Goal: Information Seeking & Learning: Find specific fact

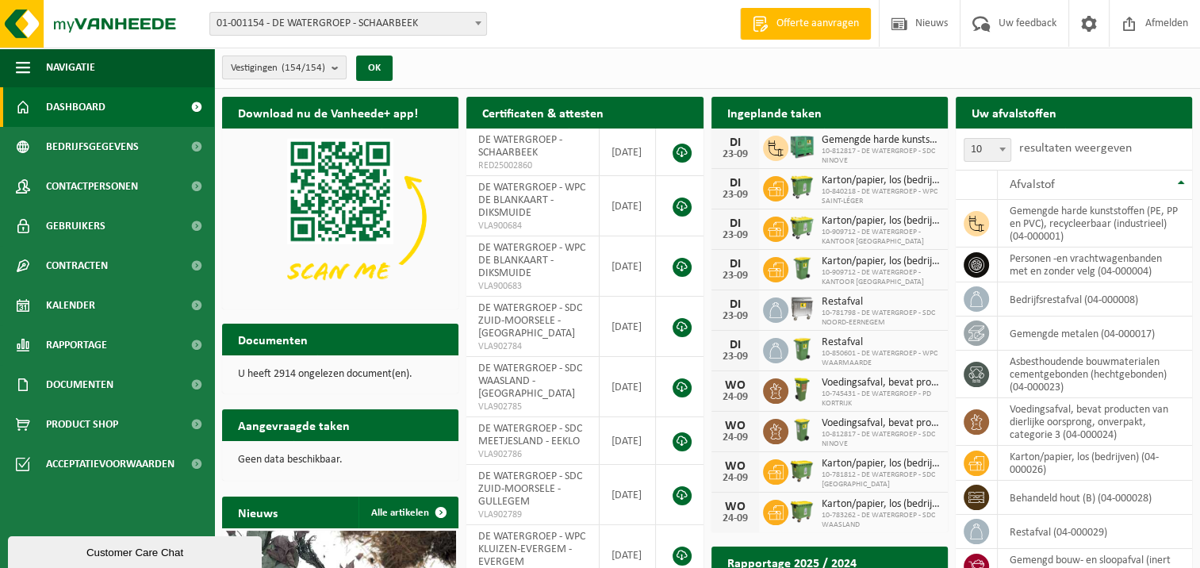
click at [335, 67] on b "submit" at bounding box center [338, 67] width 14 height 22
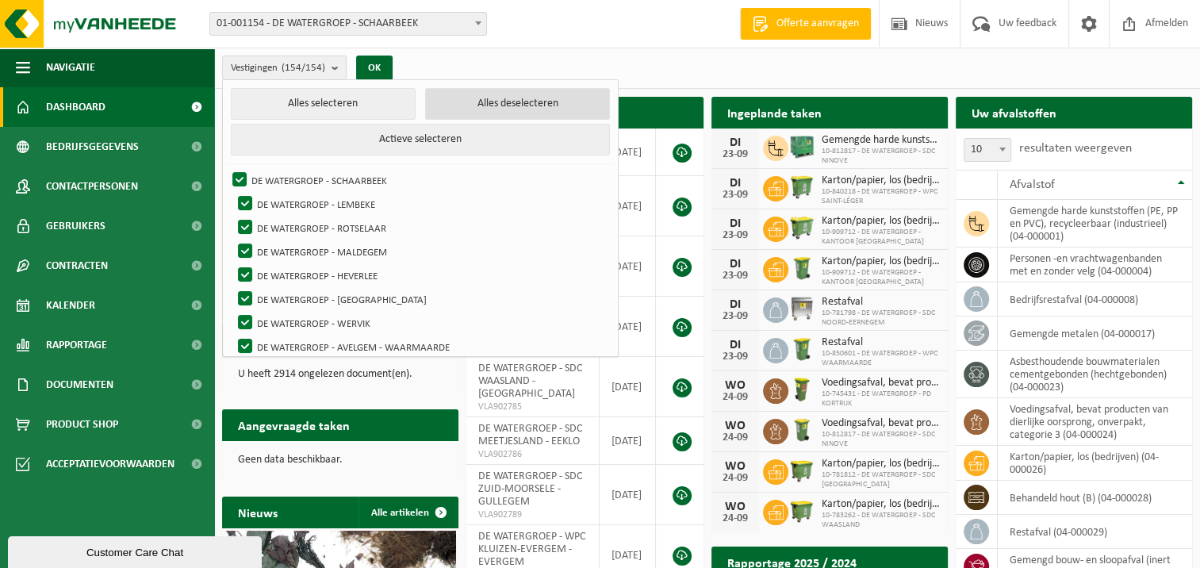
click at [523, 105] on button "Alles deselecteren" at bounding box center [517, 104] width 185 height 32
checkbox input "false"
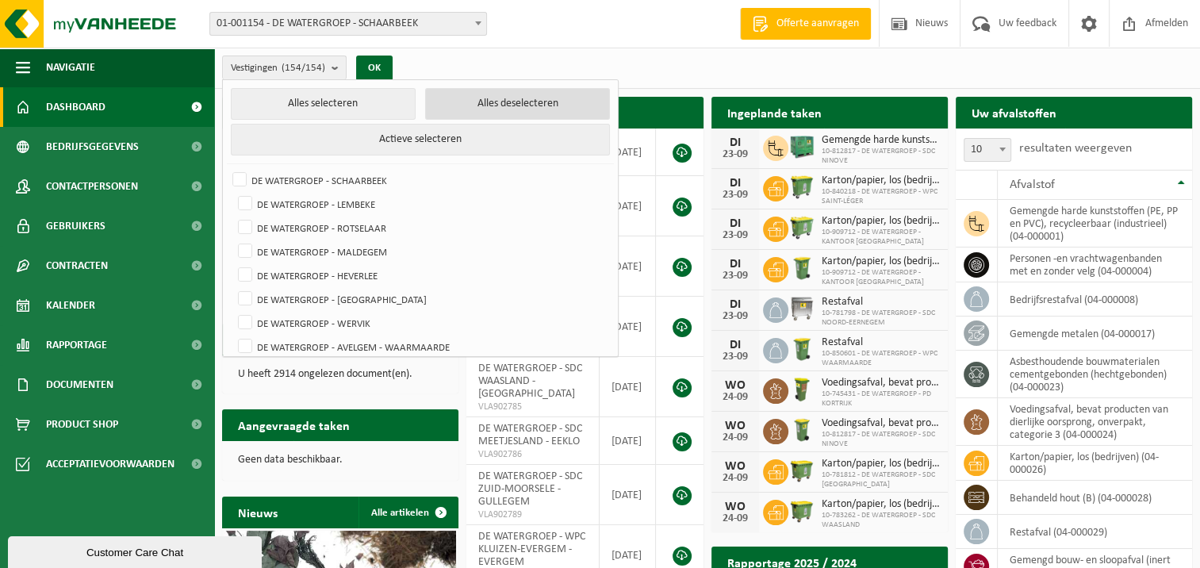
checkbox input "false"
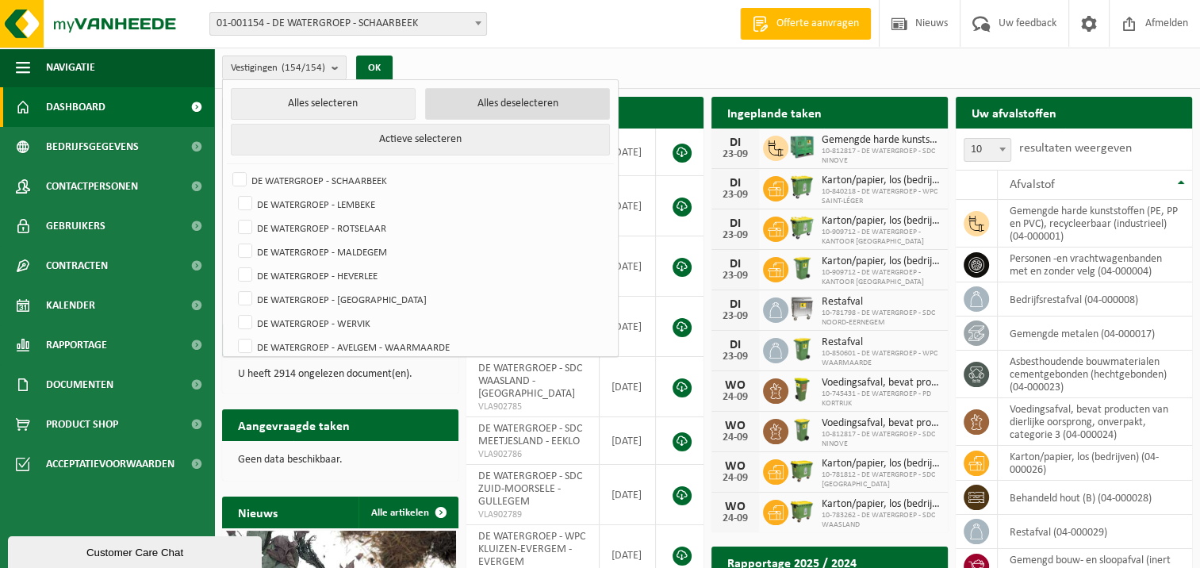
checkbox input "false"
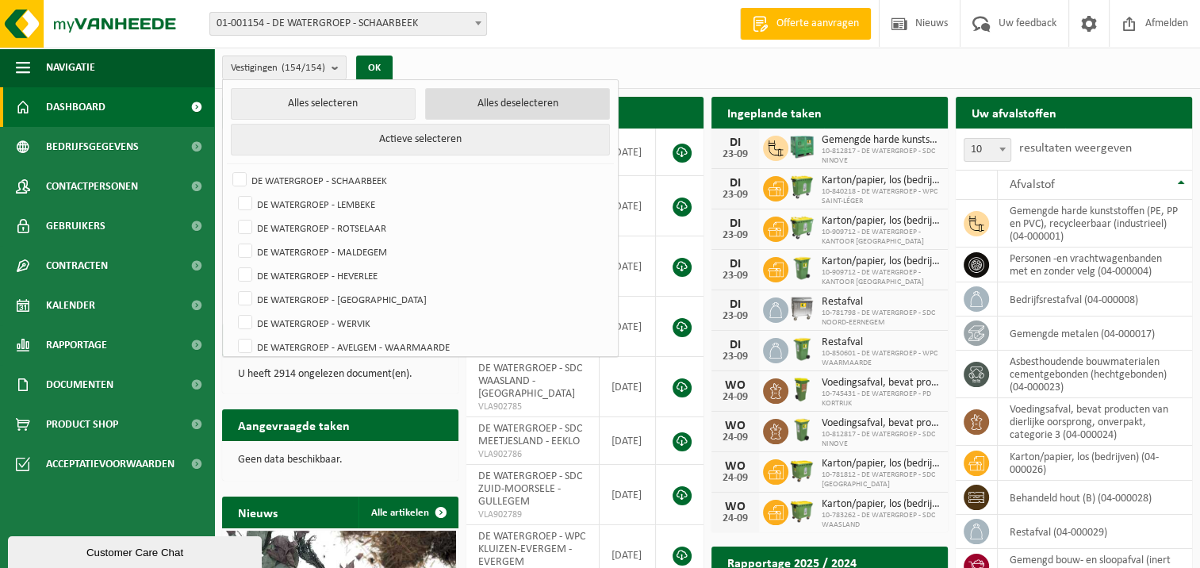
checkbox input "false"
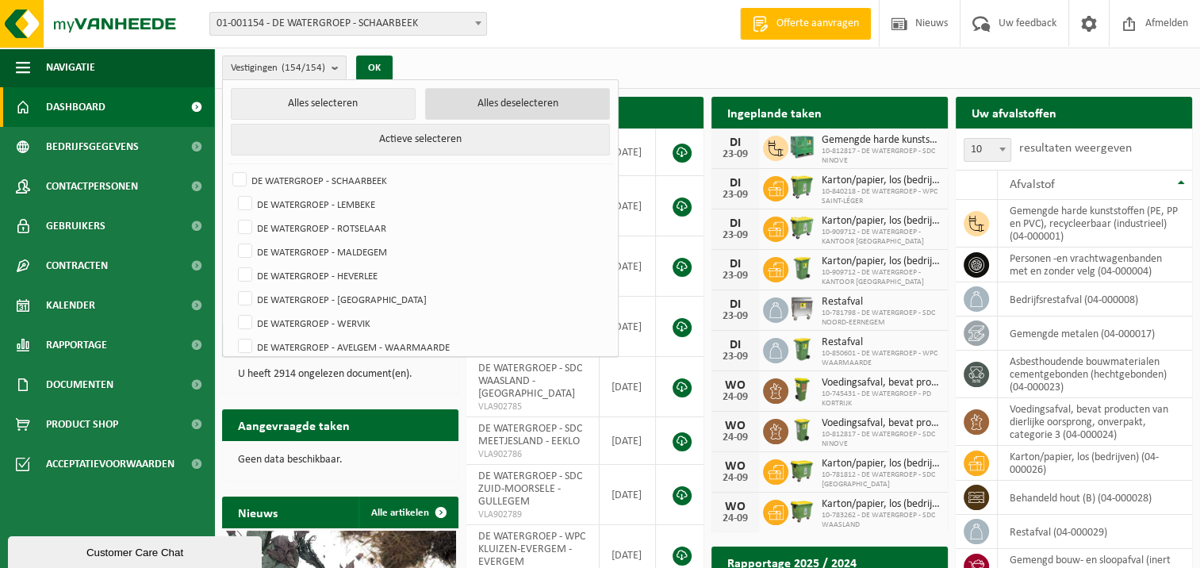
checkbox input "false"
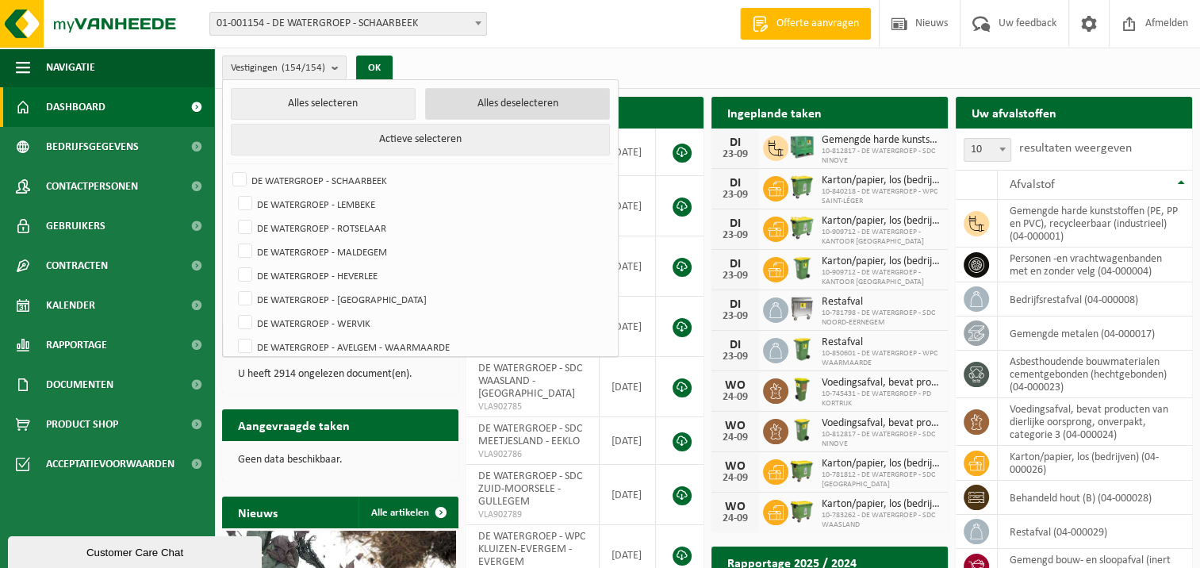
checkbox input "false"
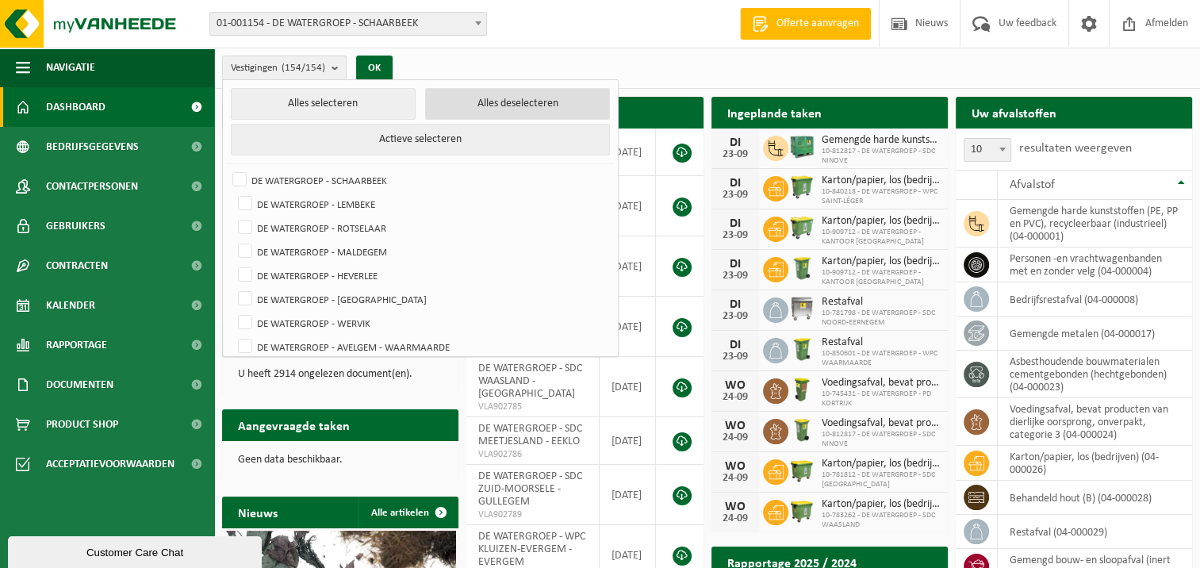
checkbox input "false"
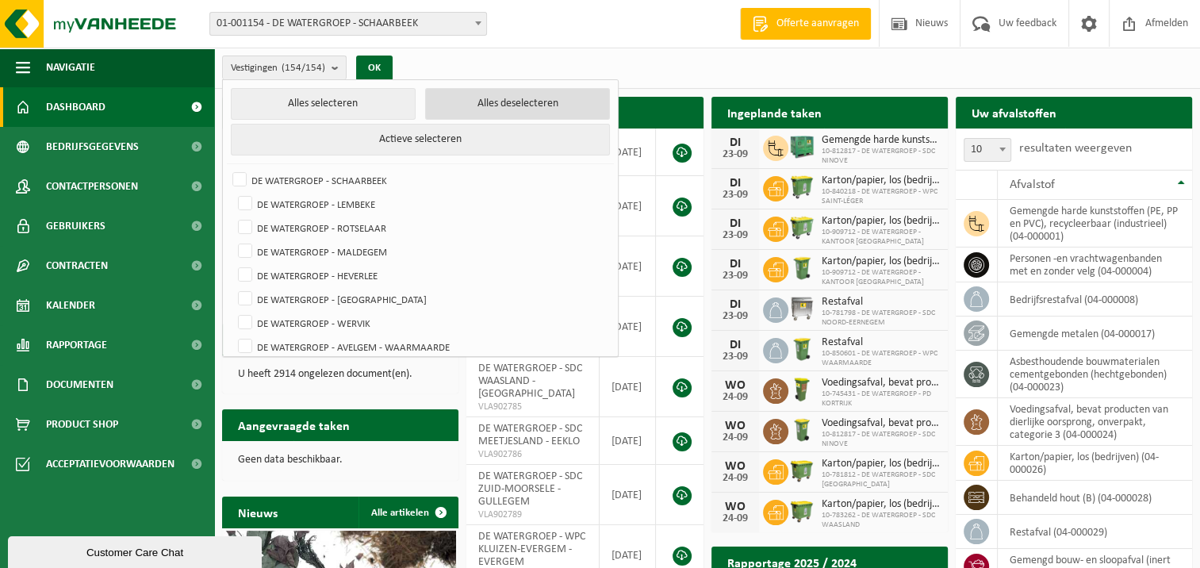
checkbox input "false"
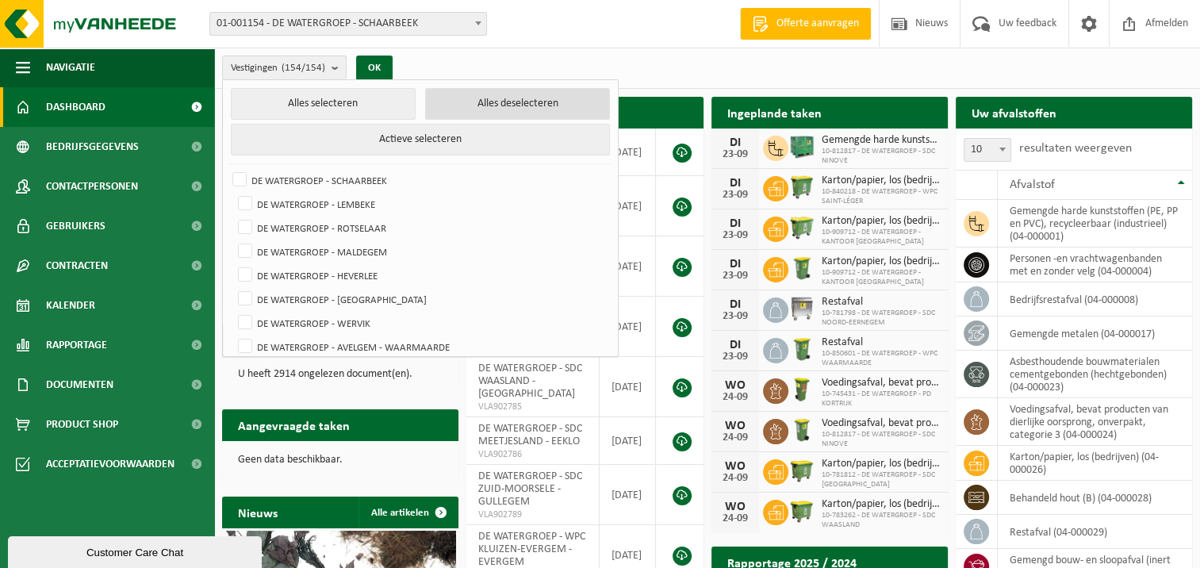
checkbox input "false"
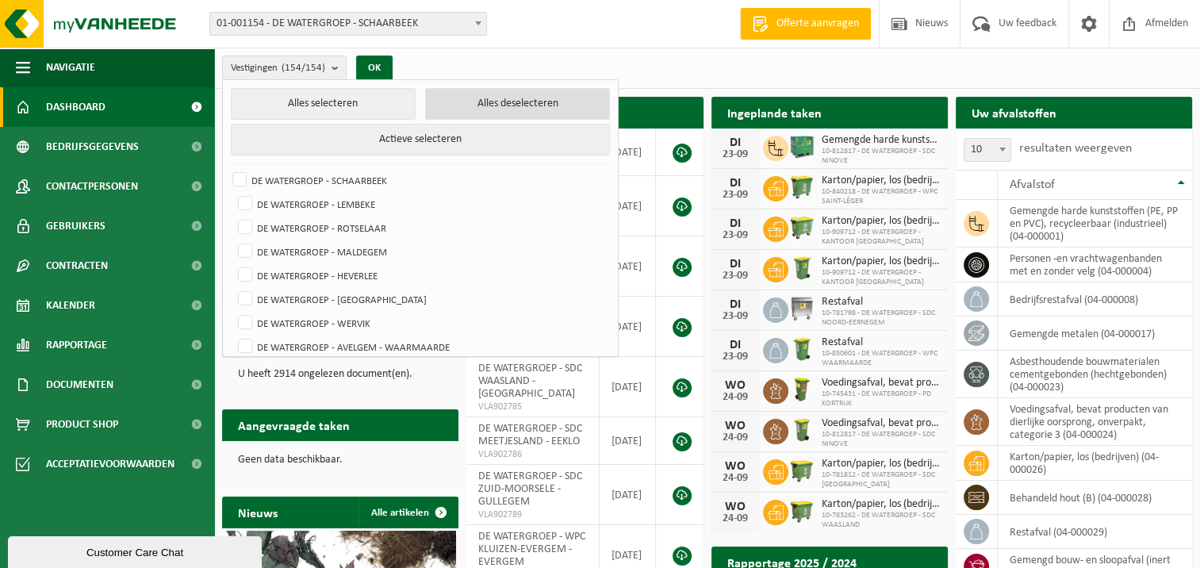
checkbox input "false"
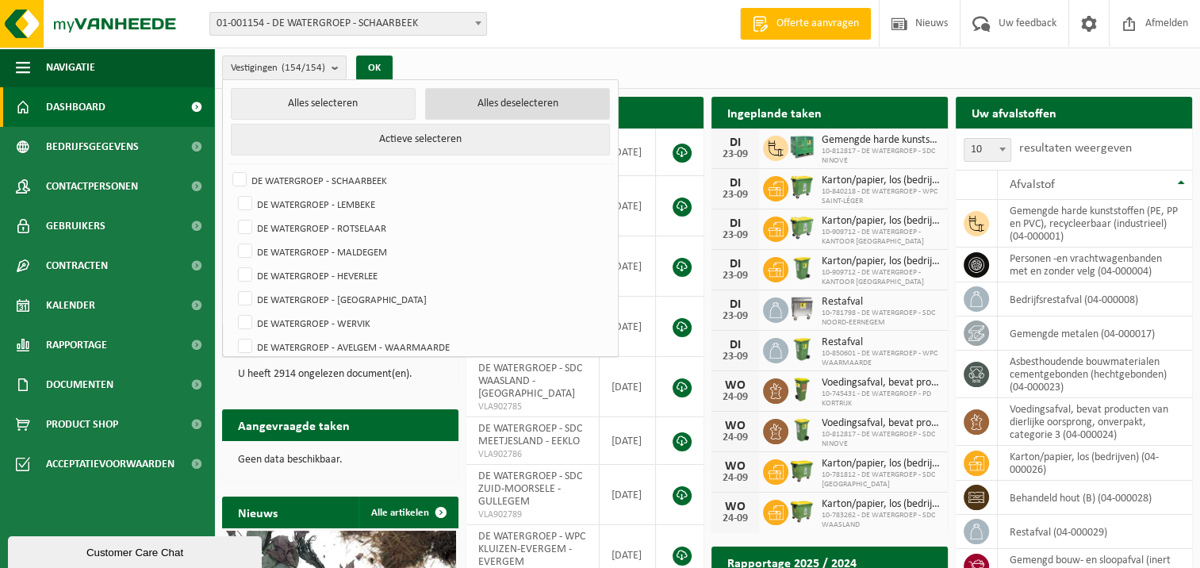
checkbox input "false"
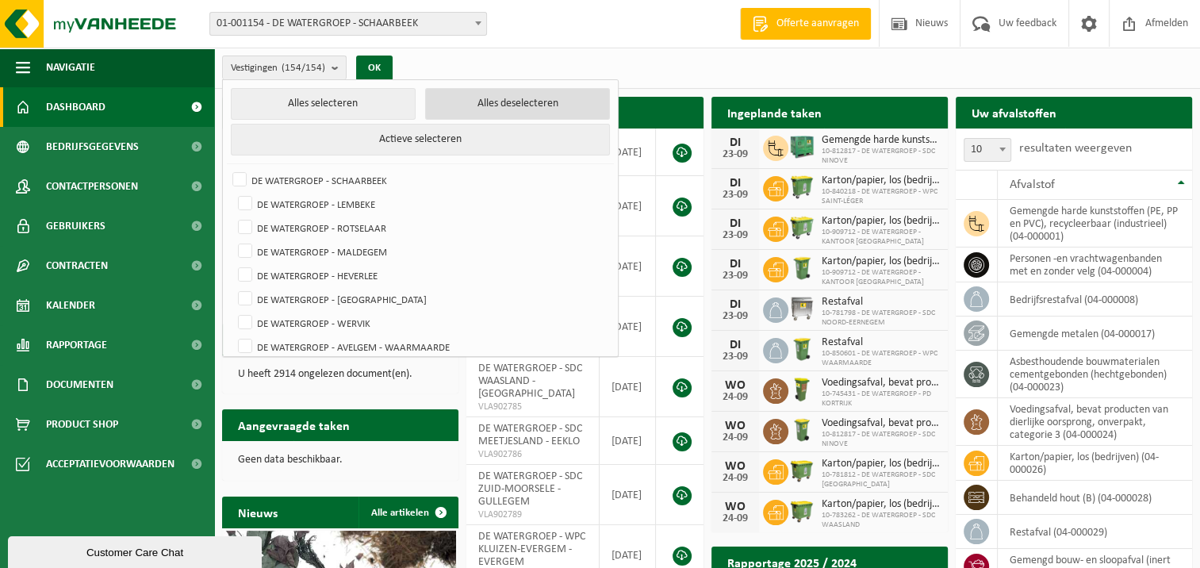
checkbox input "false"
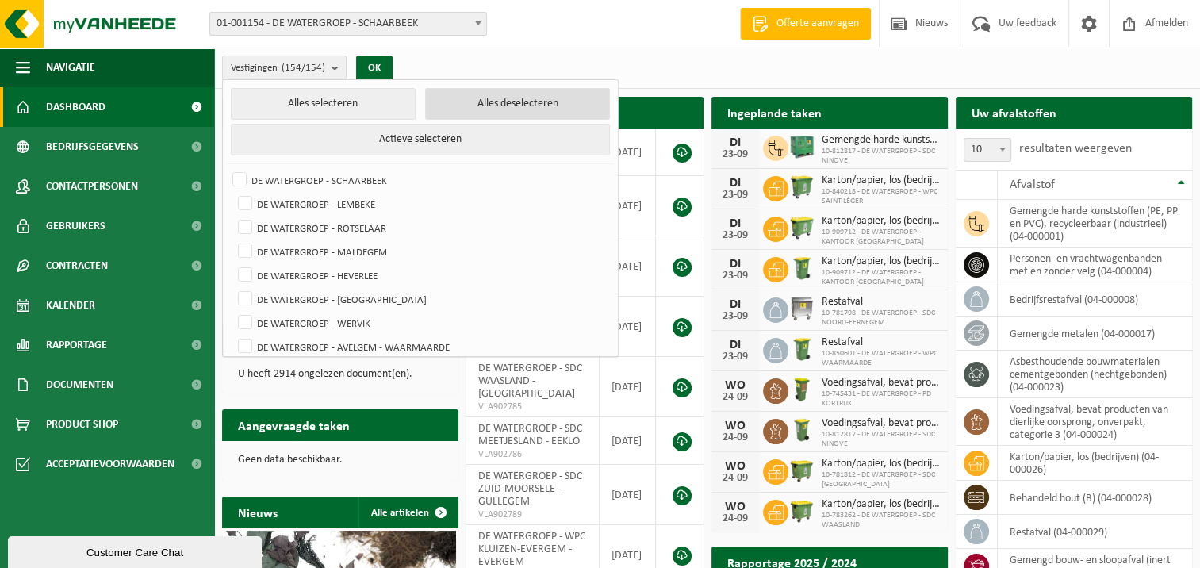
checkbox input "false"
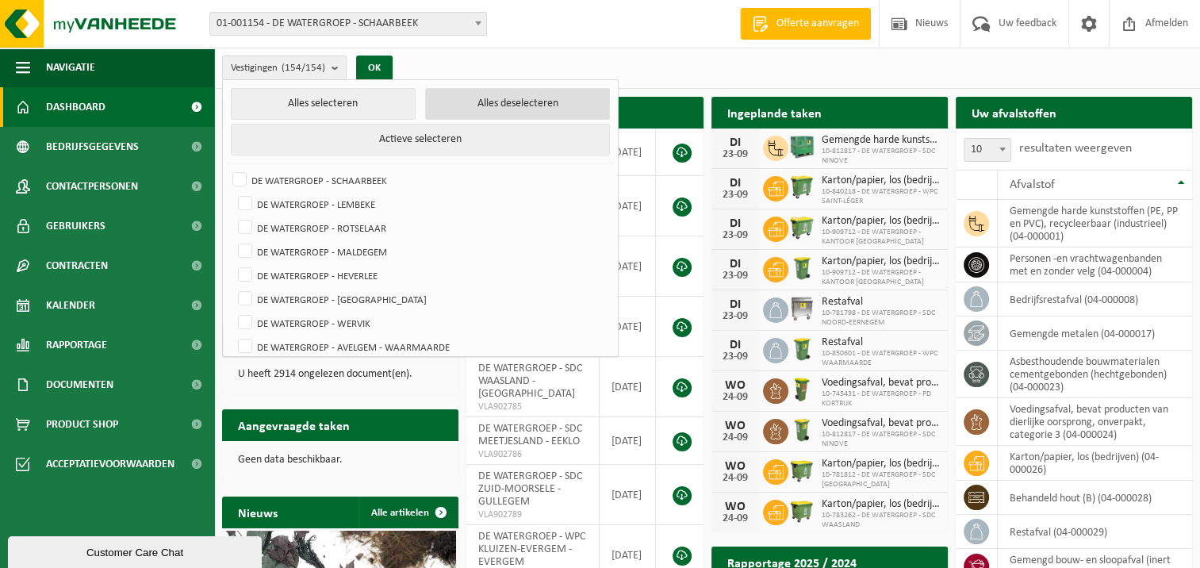
checkbox input "false"
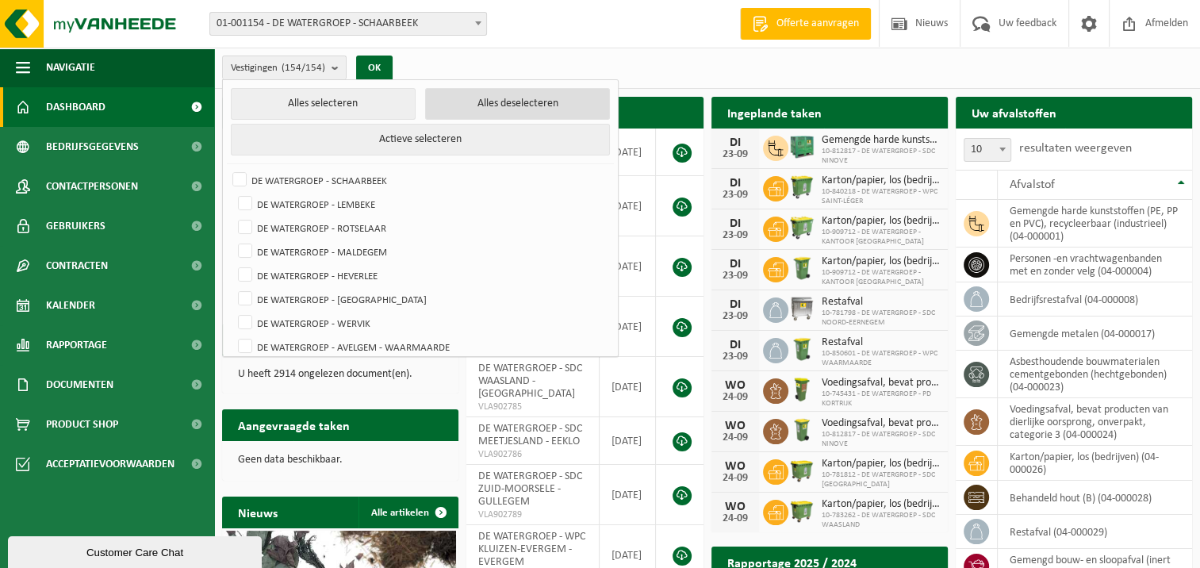
checkbox input "false"
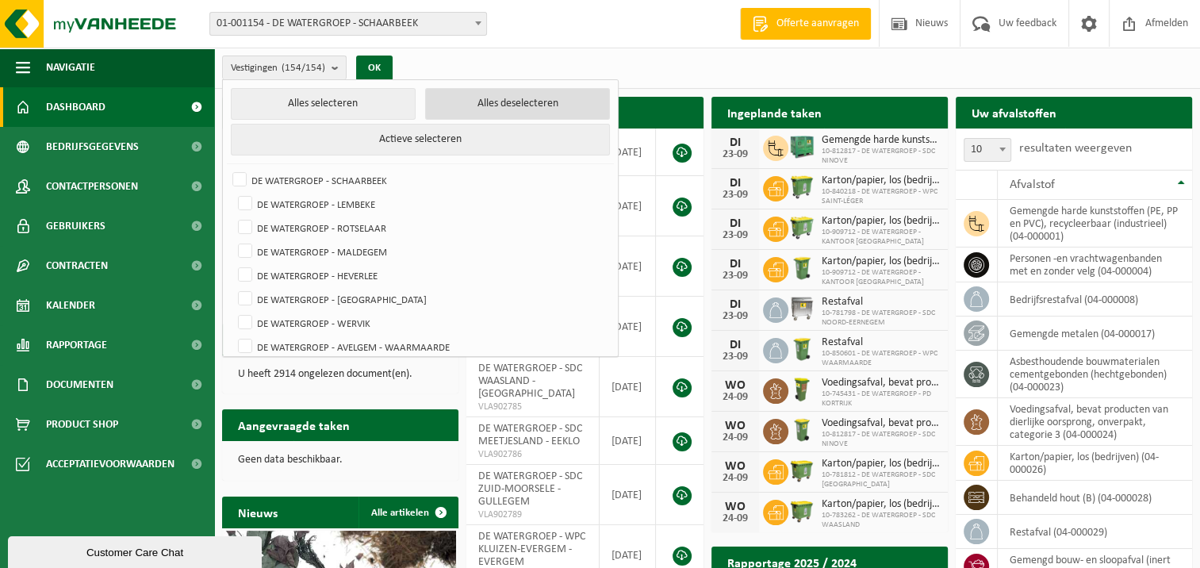
checkbox input "false"
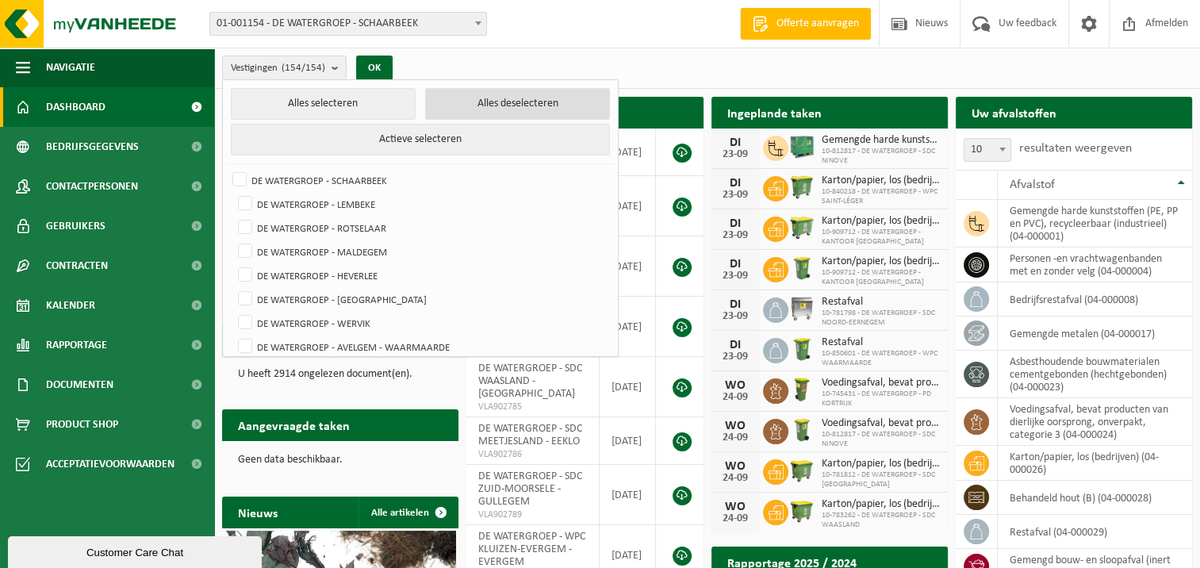
checkbox input "false"
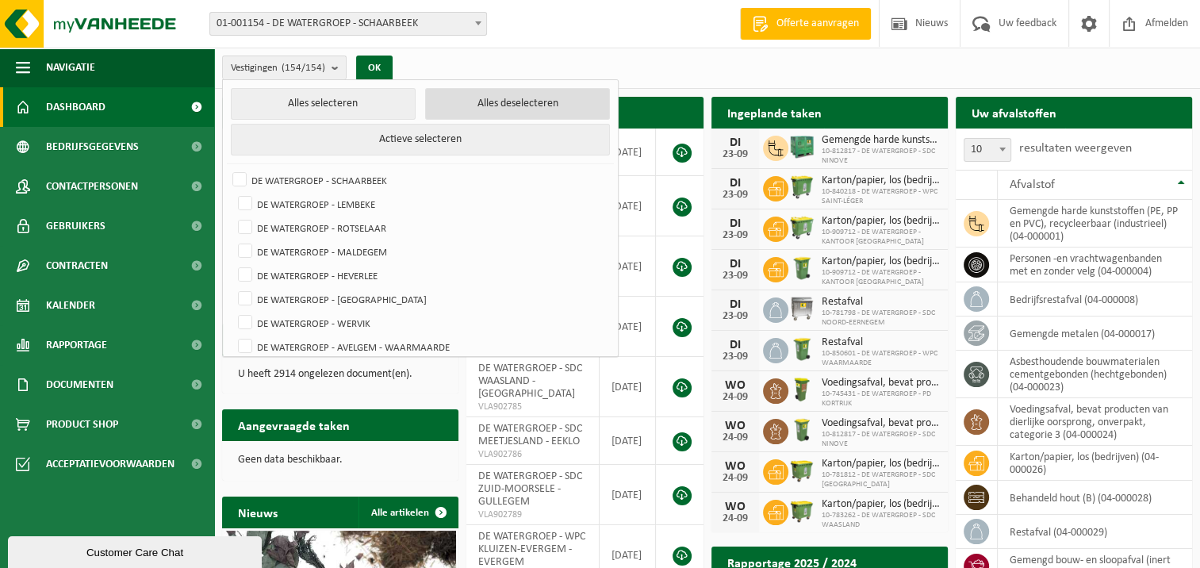
checkbox input "false"
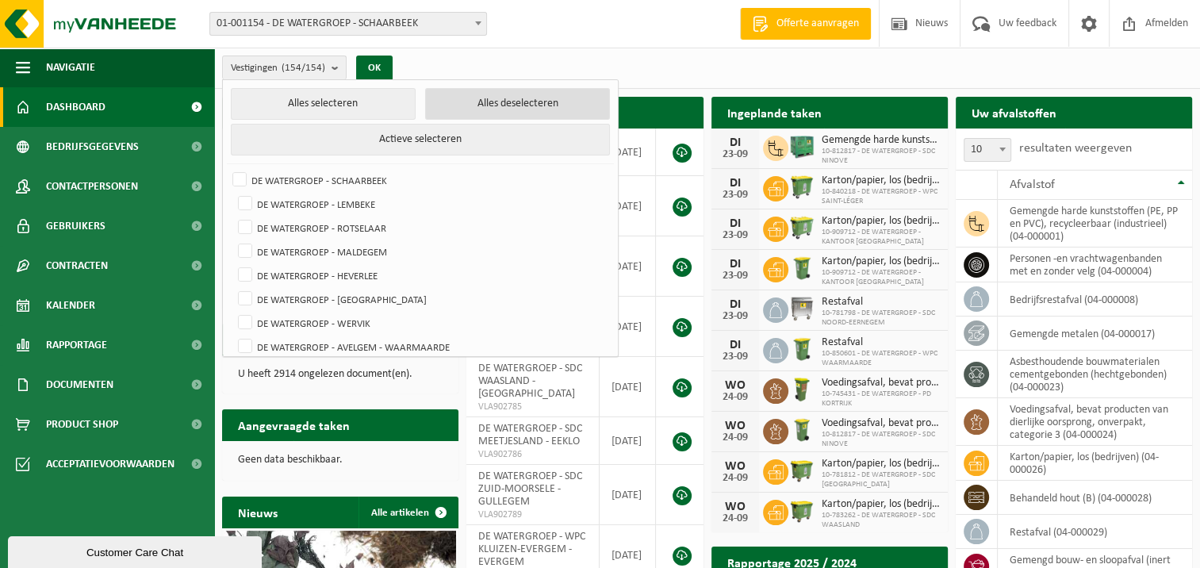
checkbox input "false"
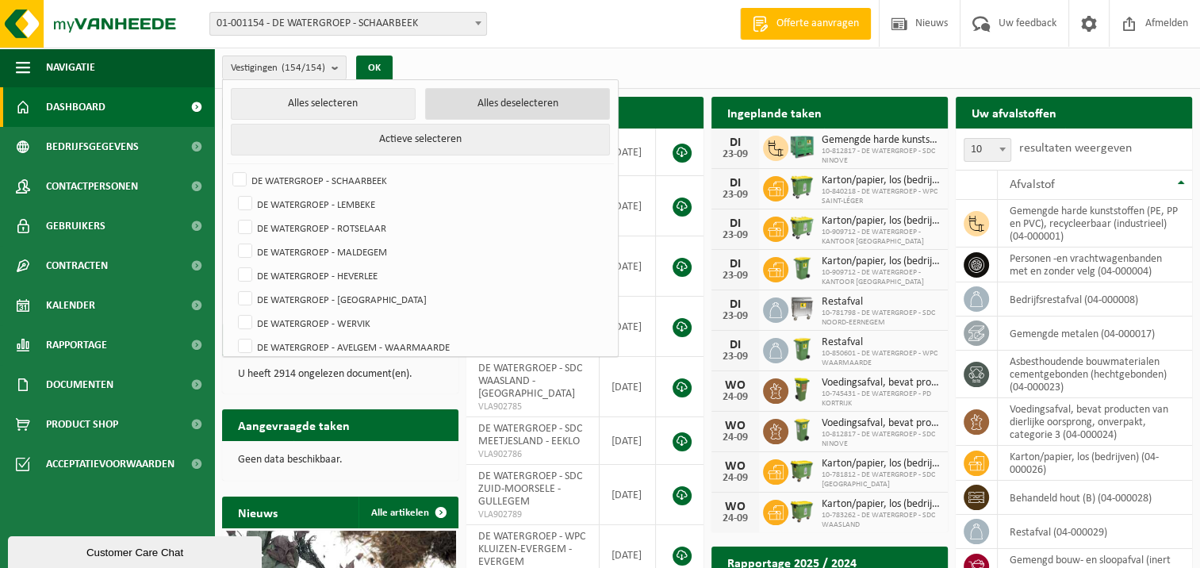
checkbox input "false"
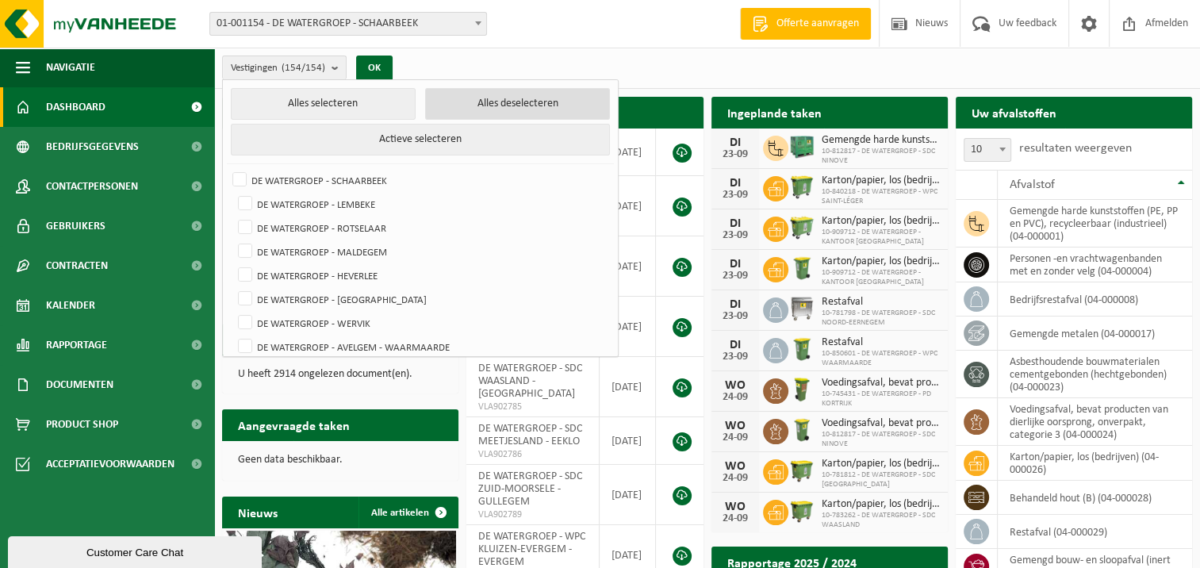
checkbox input "false"
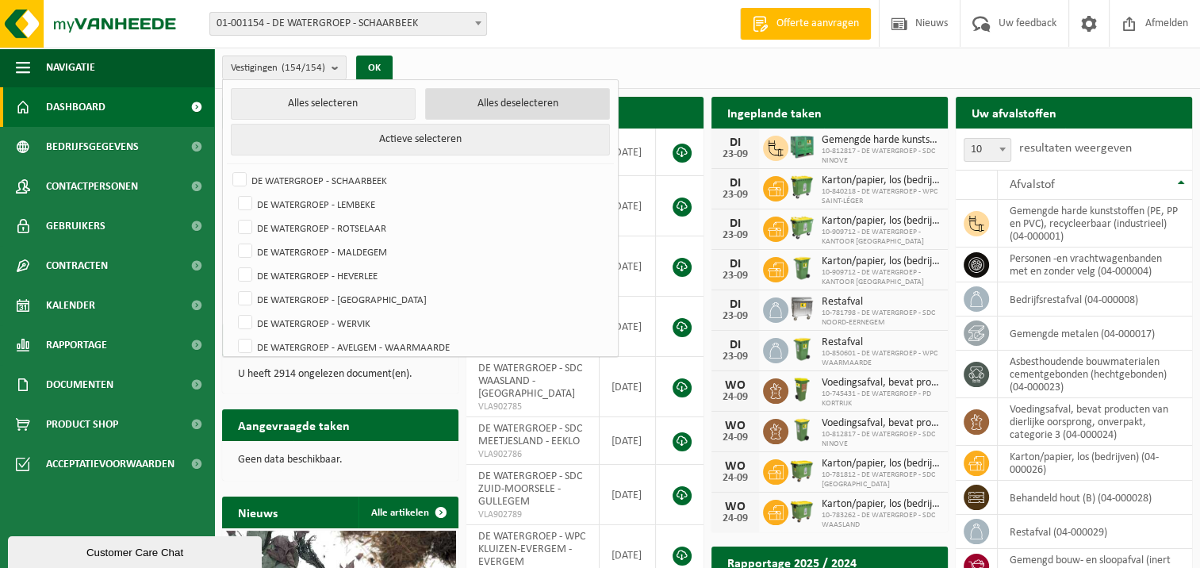
checkbox input "false"
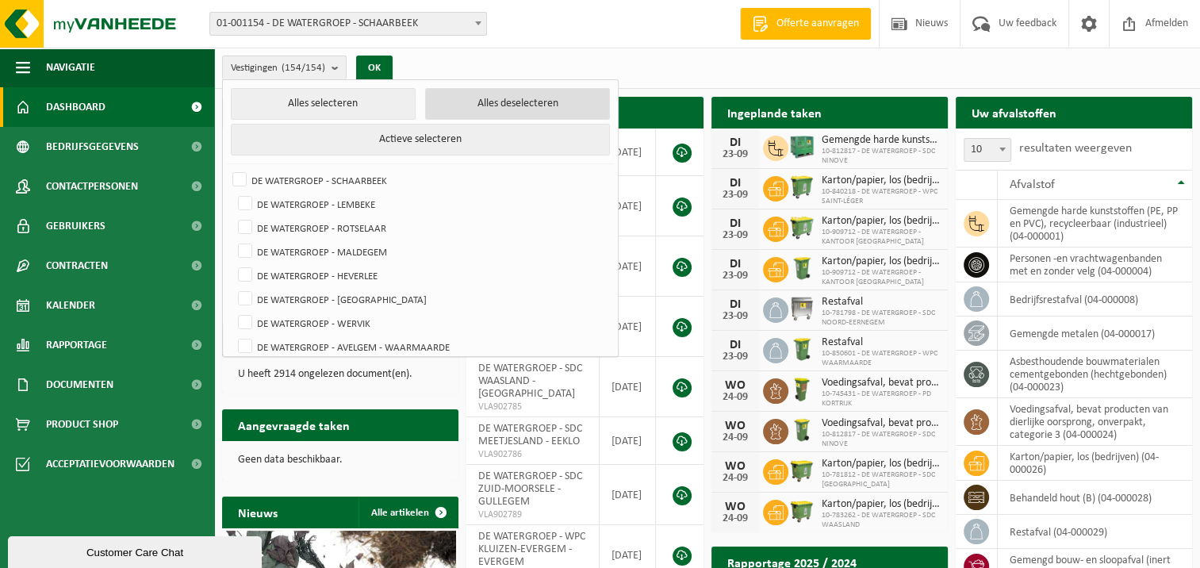
checkbox input "false"
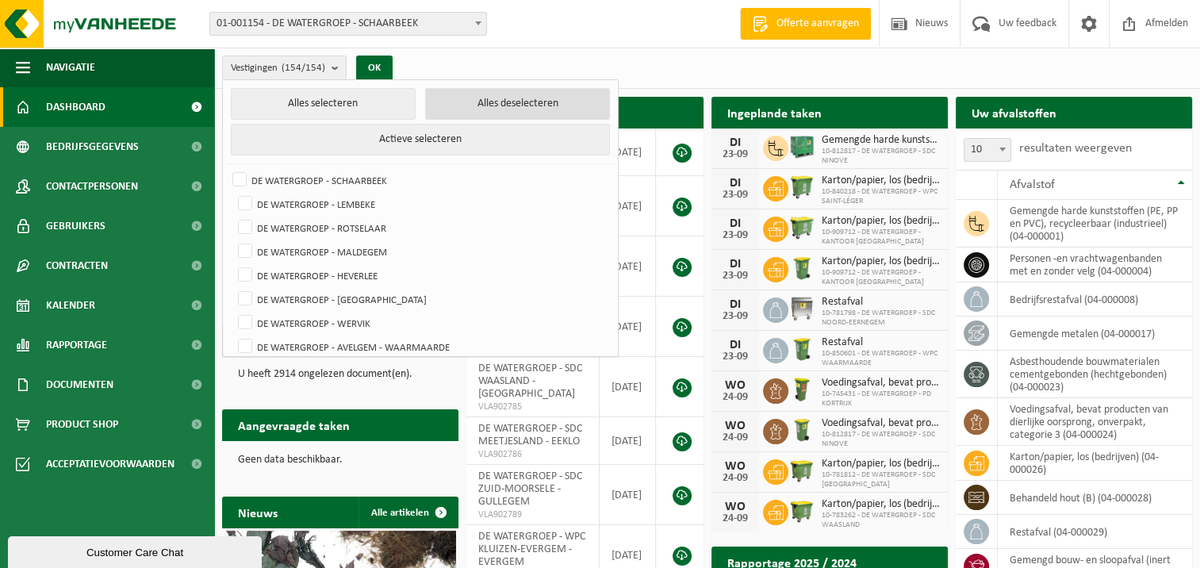
checkbox input "false"
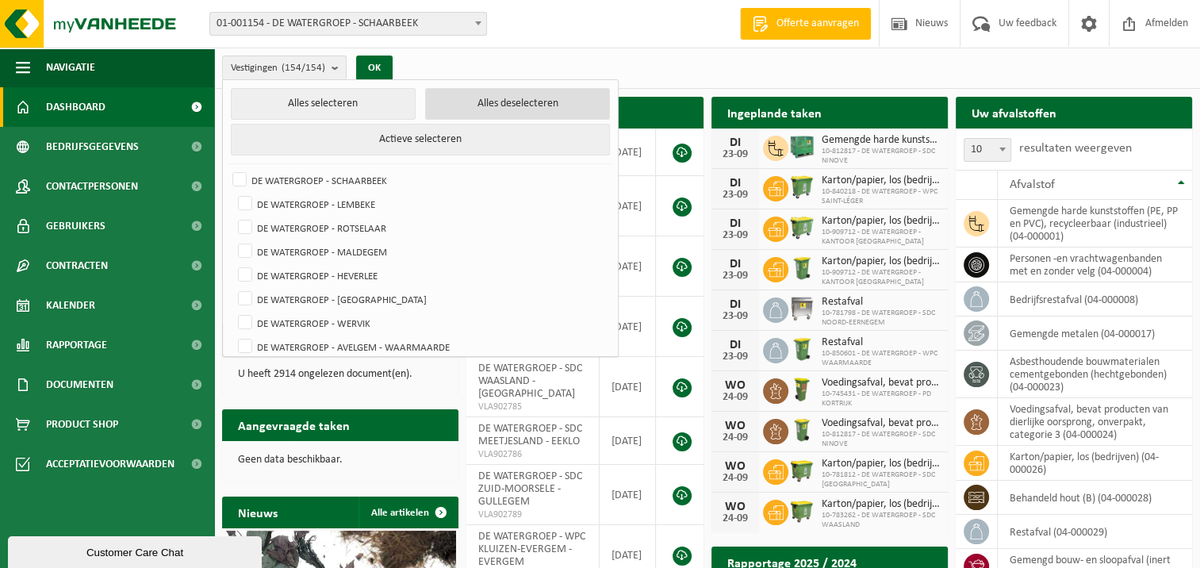
checkbox input "false"
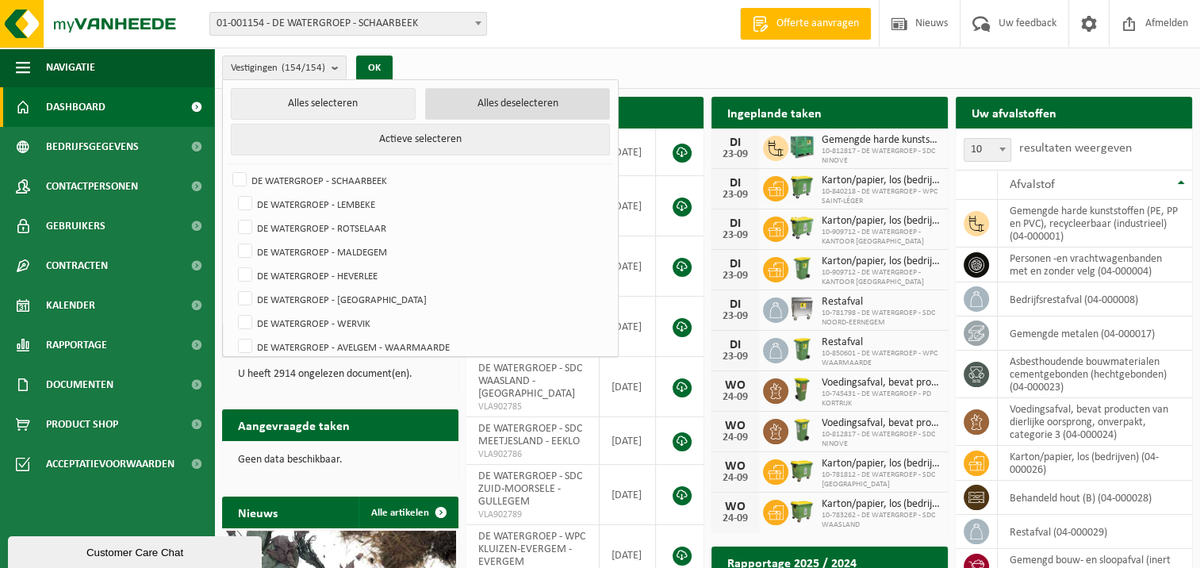
checkbox input "false"
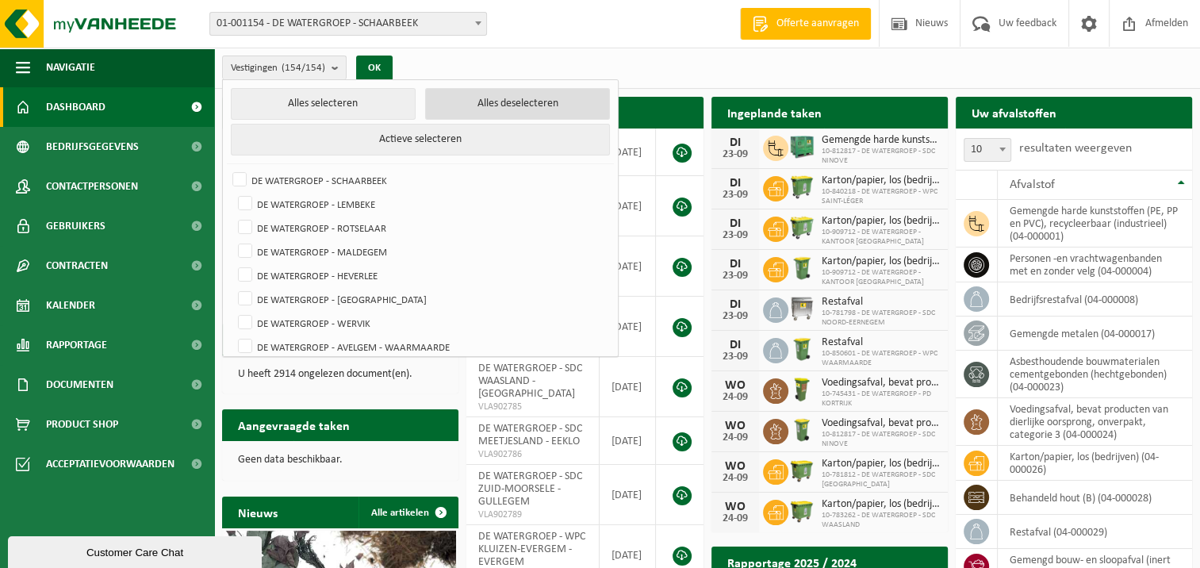
checkbox input "false"
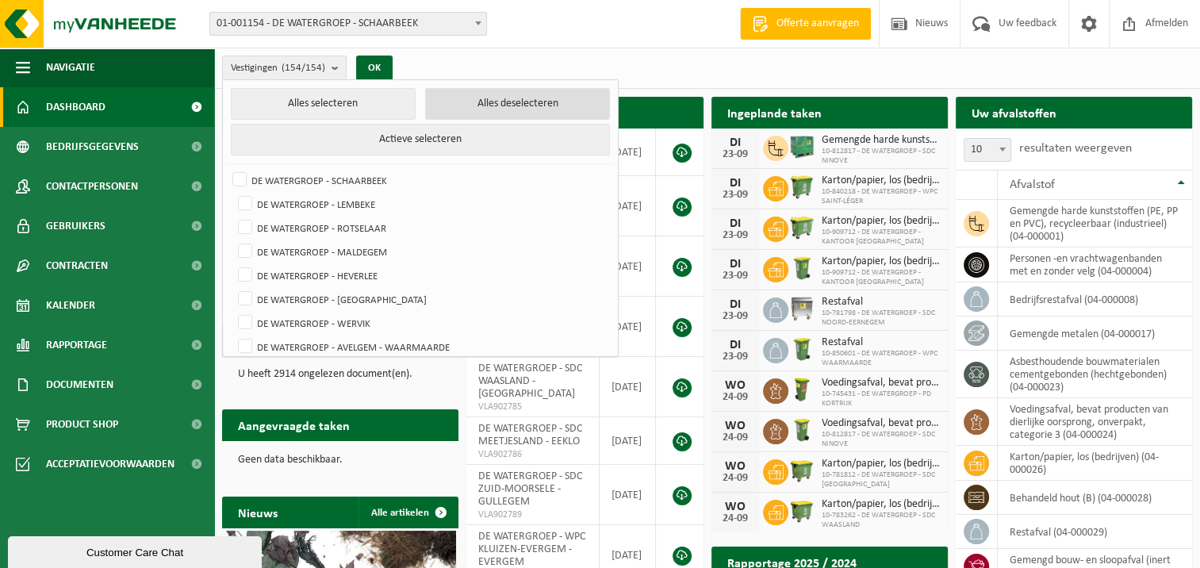
checkbox input "false"
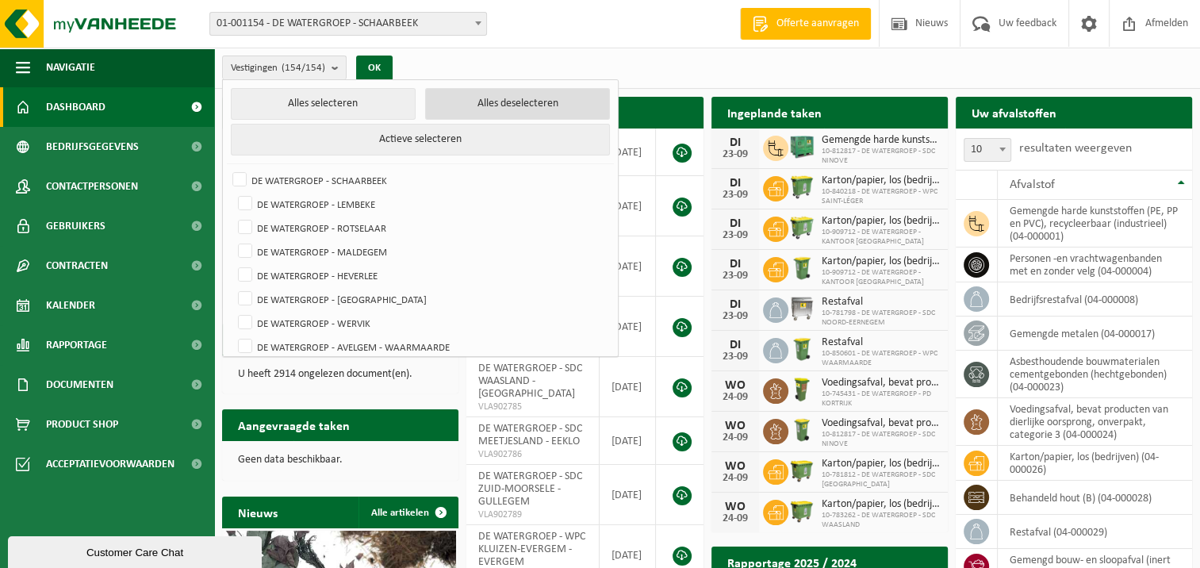
checkbox input "false"
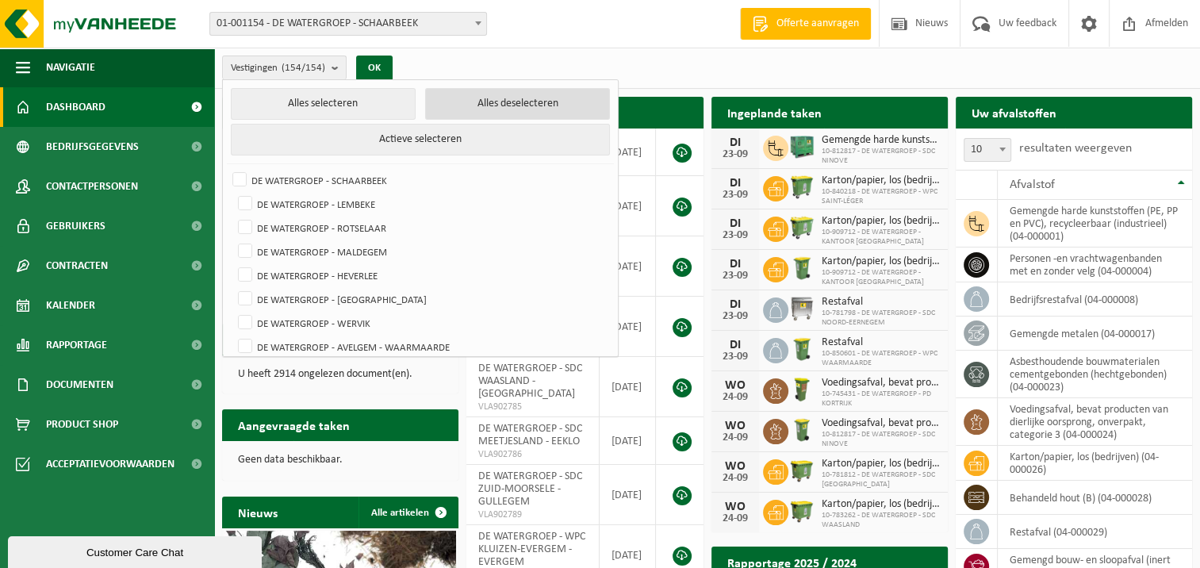
checkbox input "false"
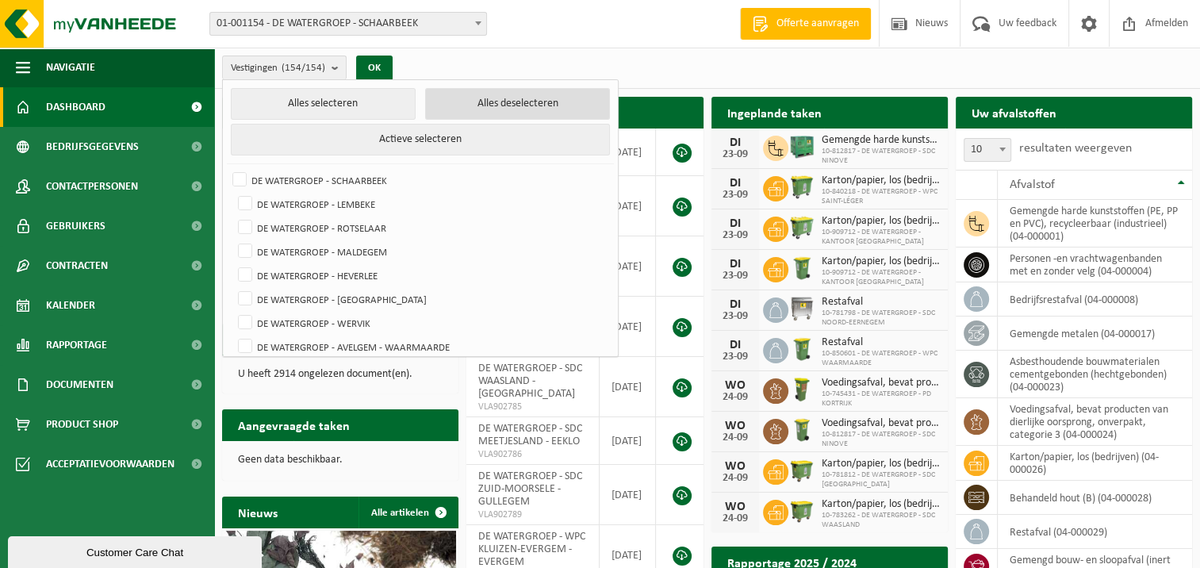
checkbox input "false"
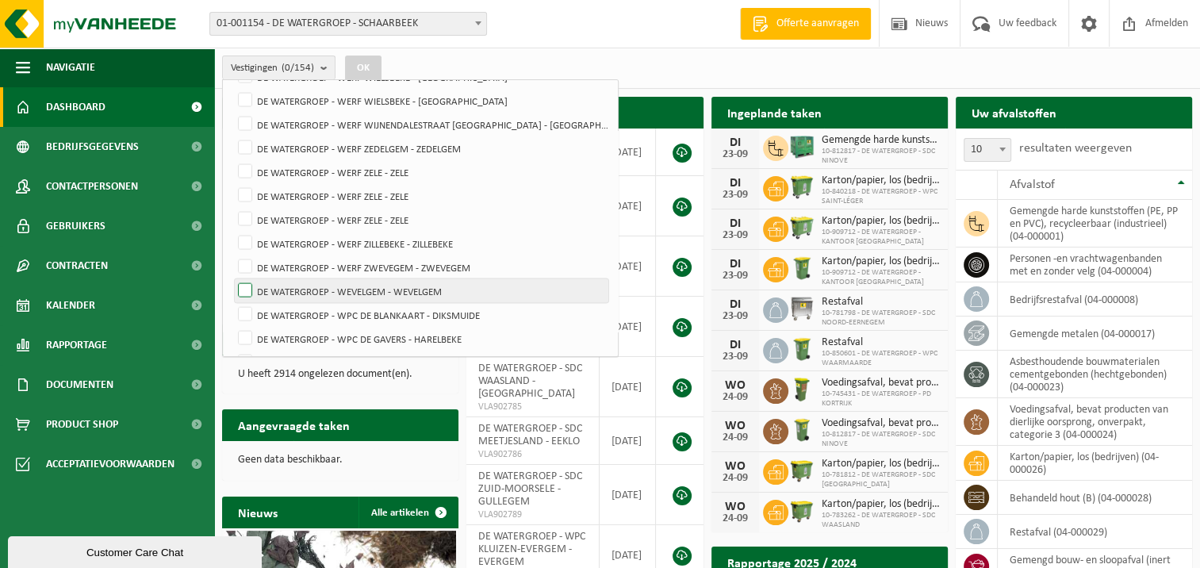
scroll to position [3409, 0]
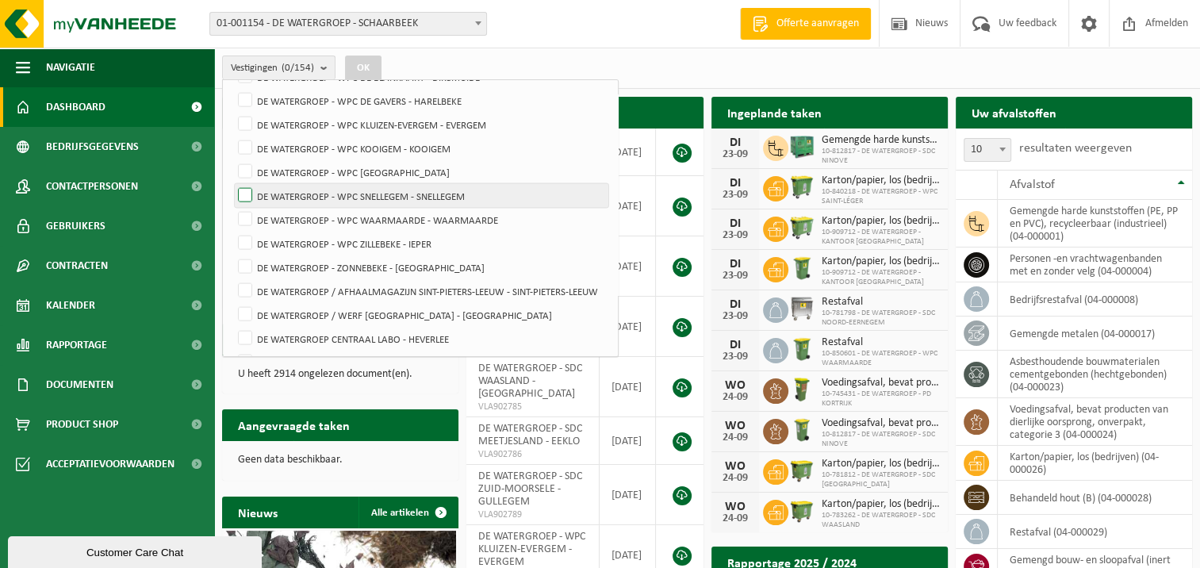
click at [249, 192] on label "DE WATERGROEP - WPC SNELLEGEM - SNELLEGEM" at bounding box center [421, 196] width 373 height 24
click at [232, 184] on input "DE WATERGROEP - WPC SNELLEGEM - SNELLEGEM" at bounding box center [232, 183] width 1 height 1
checkbox input "true"
click at [354, 63] on button "OK" at bounding box center [363, 68] width 36 height 25
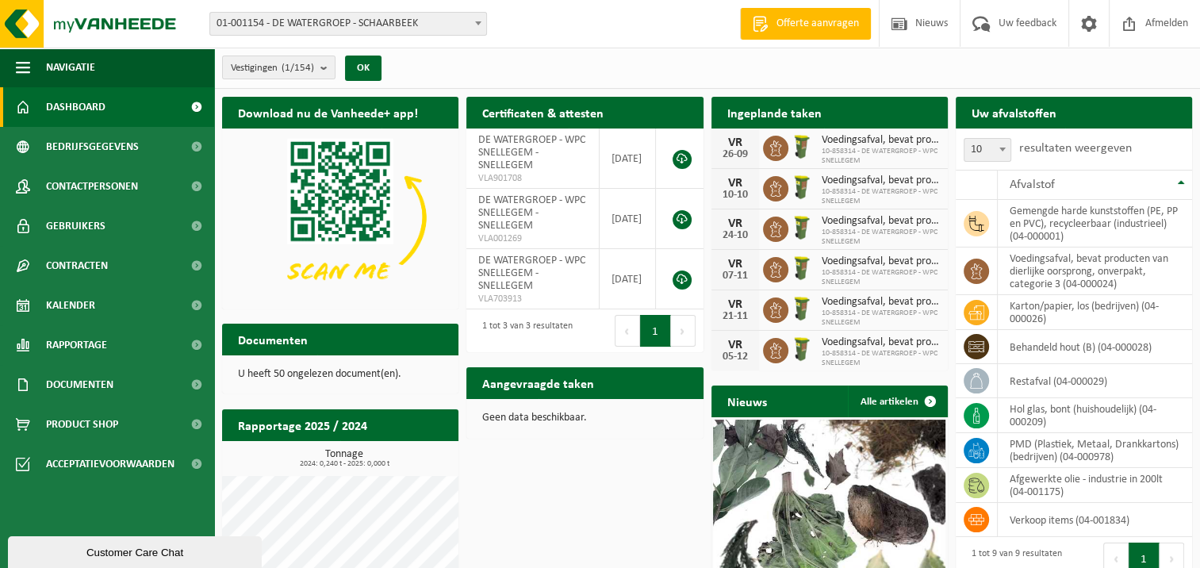
click at [1177, 559] on button "Volgende" at bounding box center [1171, 558] width 25 height 32
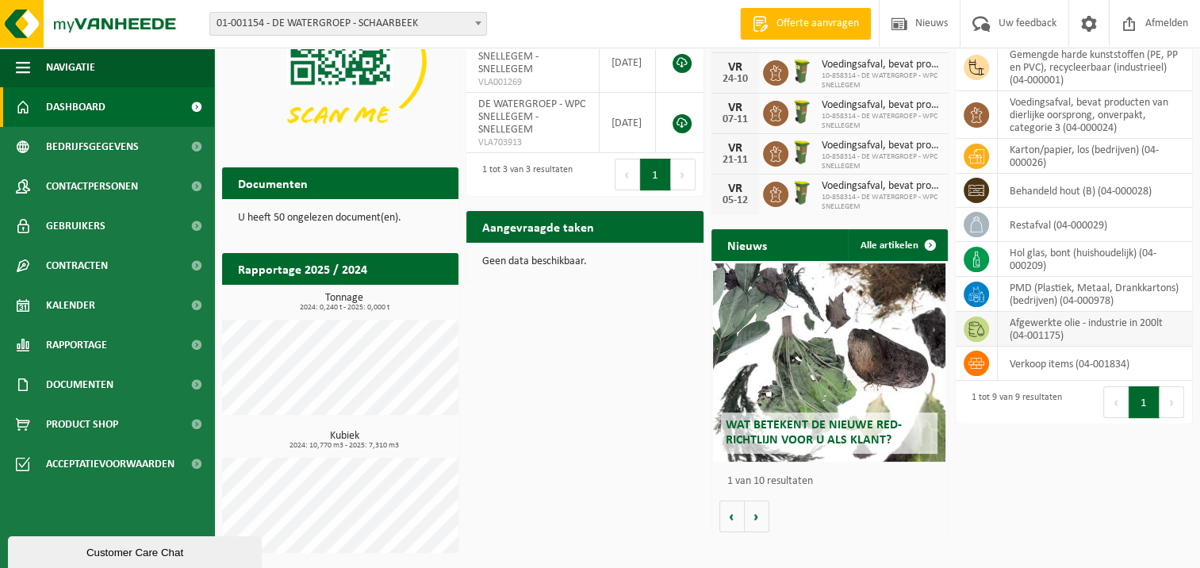
click at [1085, 321] on td "afgewerkte olie - industrie in 200lt (04-001175)" at bounding box center [1094, 329] width 194 height 35
click at [1186, 324] on td "afgewerkte olie - industrie in 200lt (04-001175)" at bounding box center [1094, 329] width 194 height 35
click at [109, 381] on span "Documenten" at bounding box center [79, 385] width 67 height 40
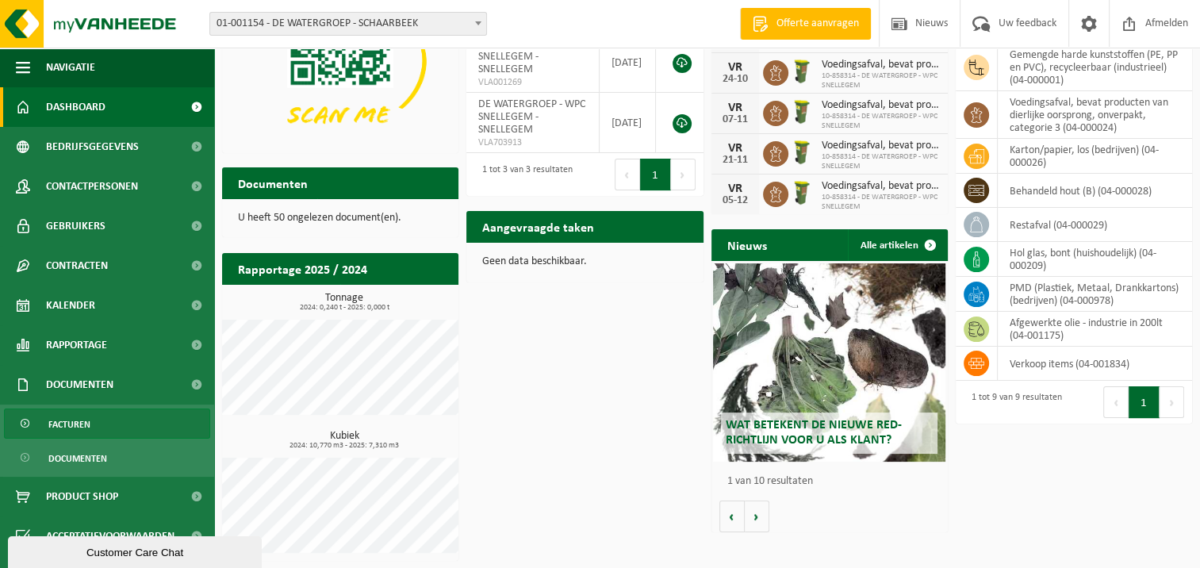
click at [98, 425] on link "Facturen" at bounding box center [107, 423] width 206 height 30
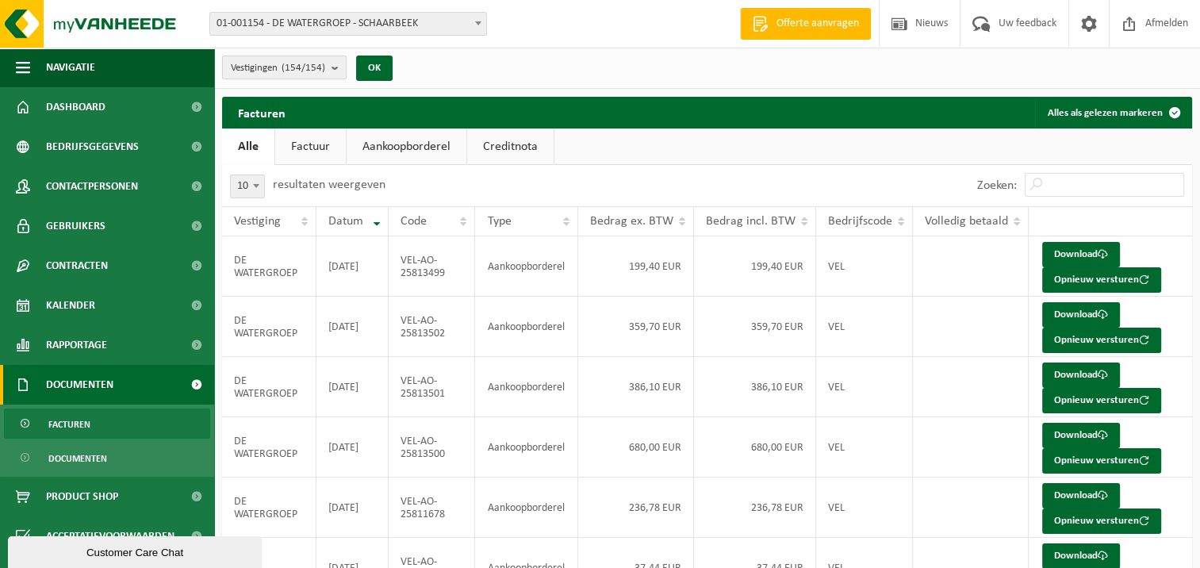
click at [334, 68] on b "submit" at bounding box center [338, 67] width 14 height 22
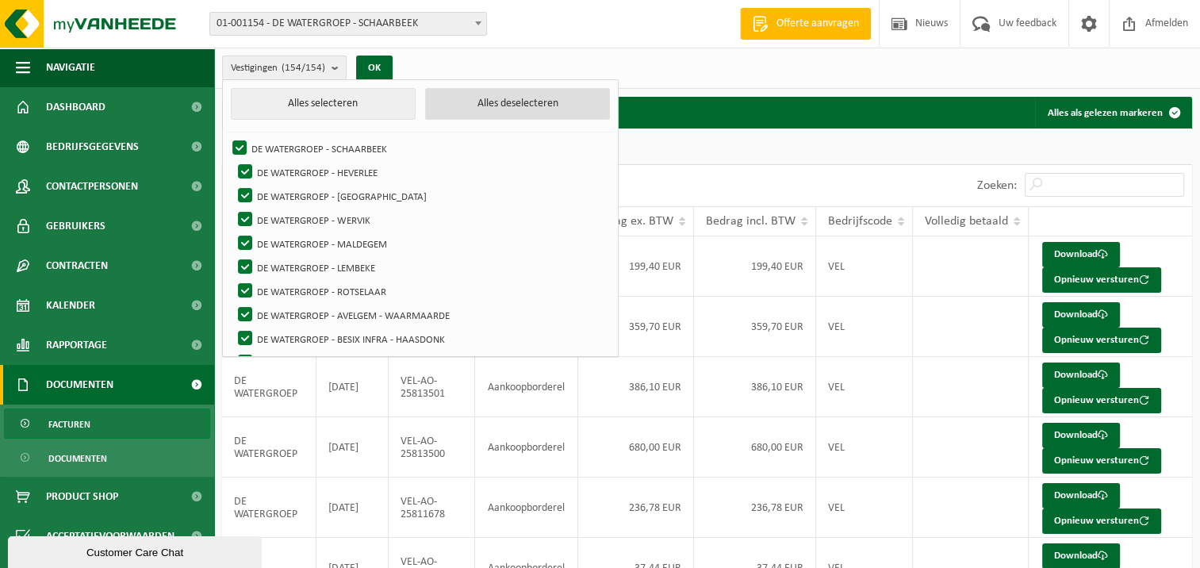
click at [482, 105] on button "Alles deselecteren" at bounding box center [517, 104] width 185 height 32
checkbox input "false"
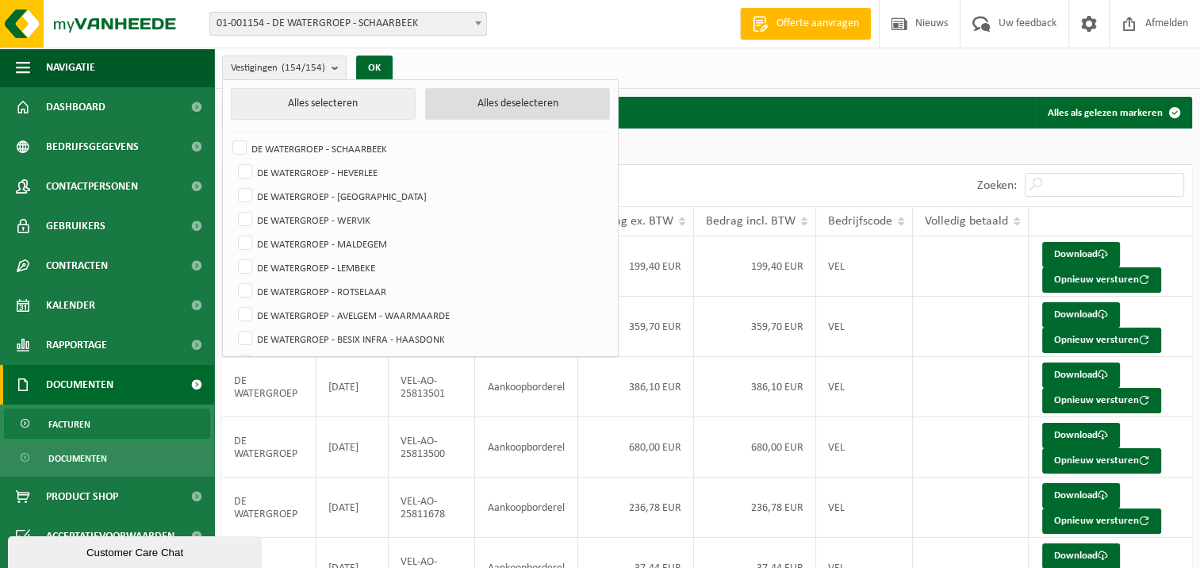
checkbox input "false"
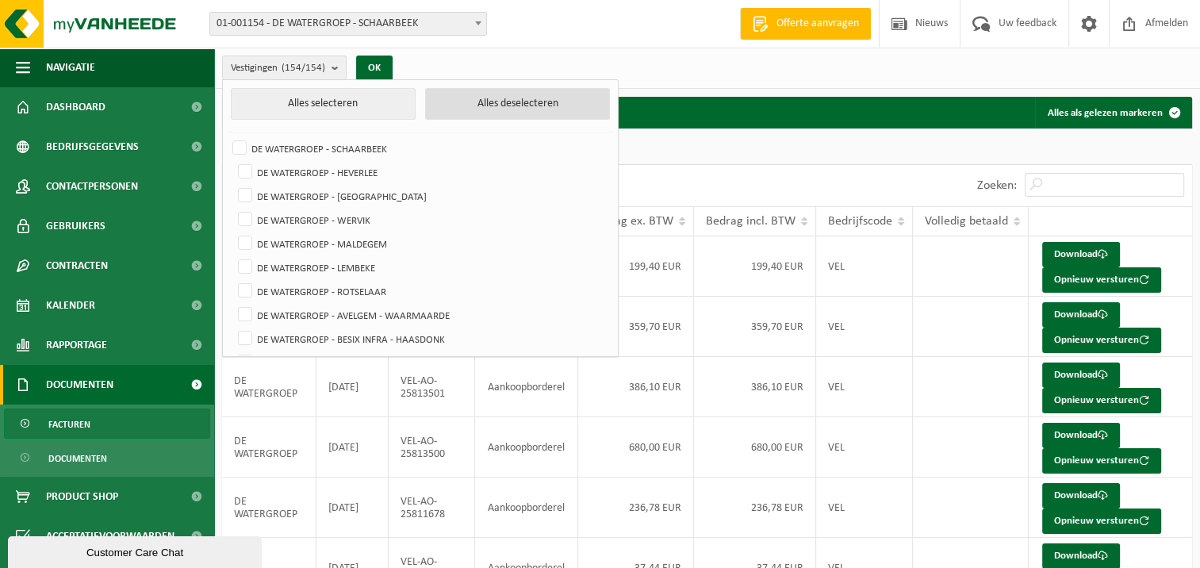
checkbox input "false"
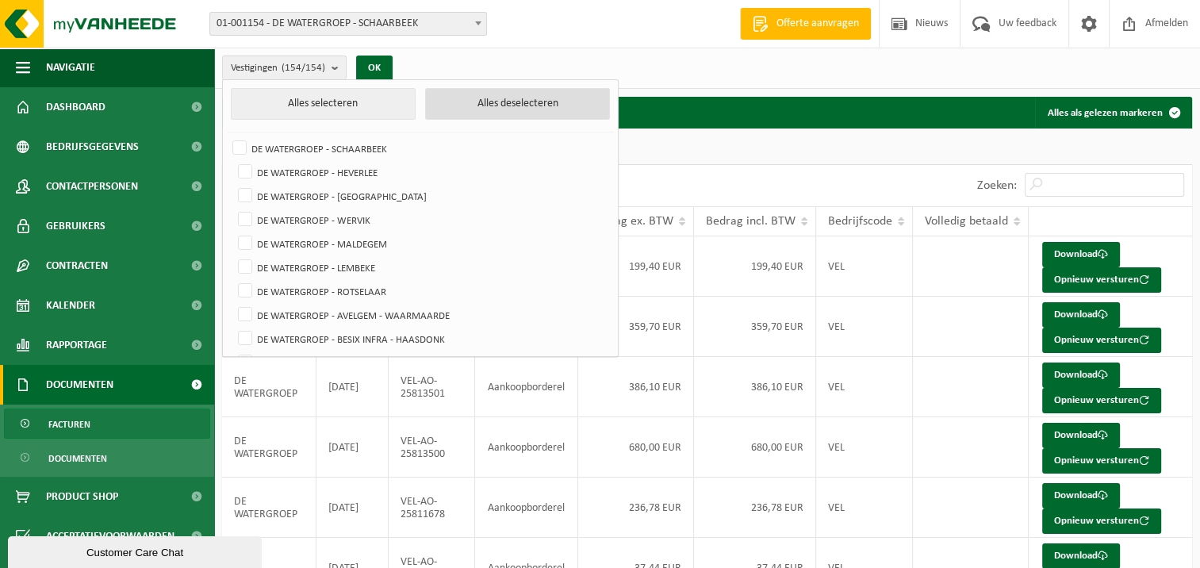
checkbox input "false"
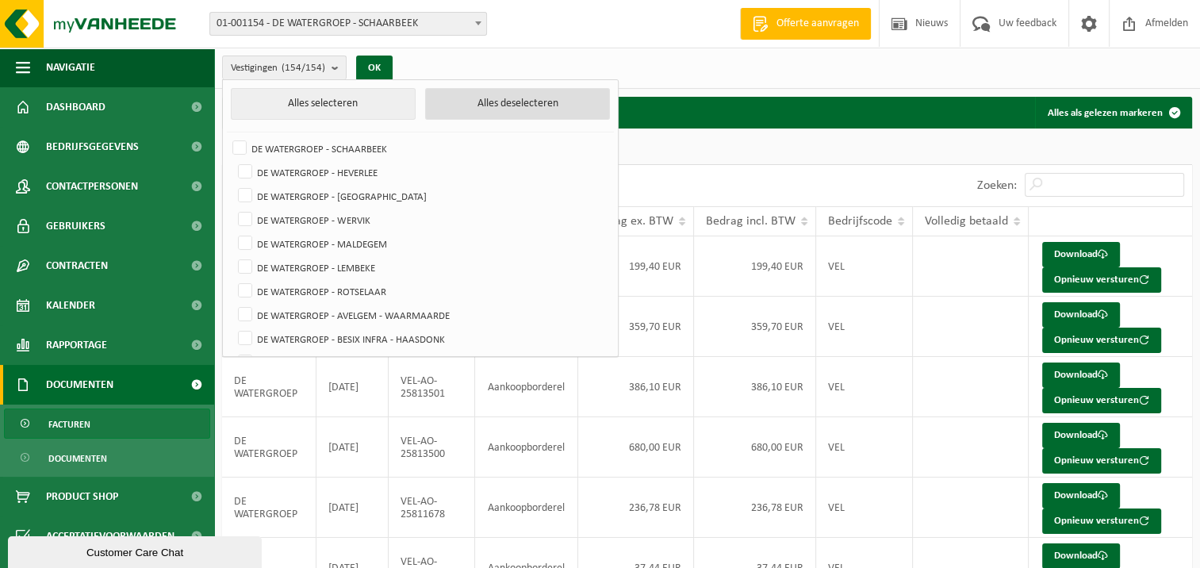
checkbox input "false"
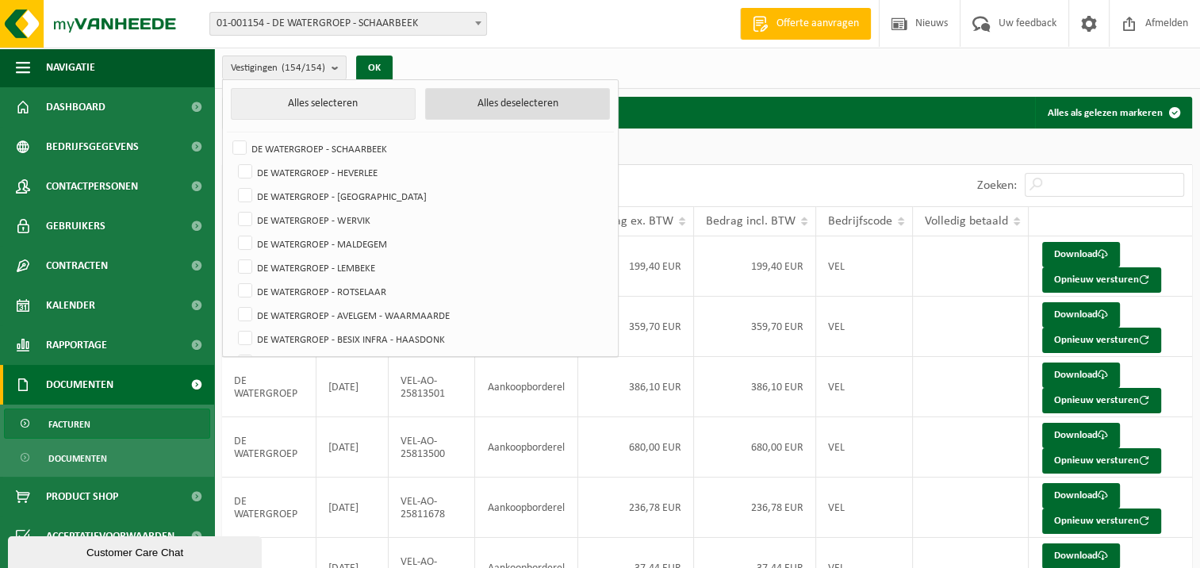
checkbox input "false"
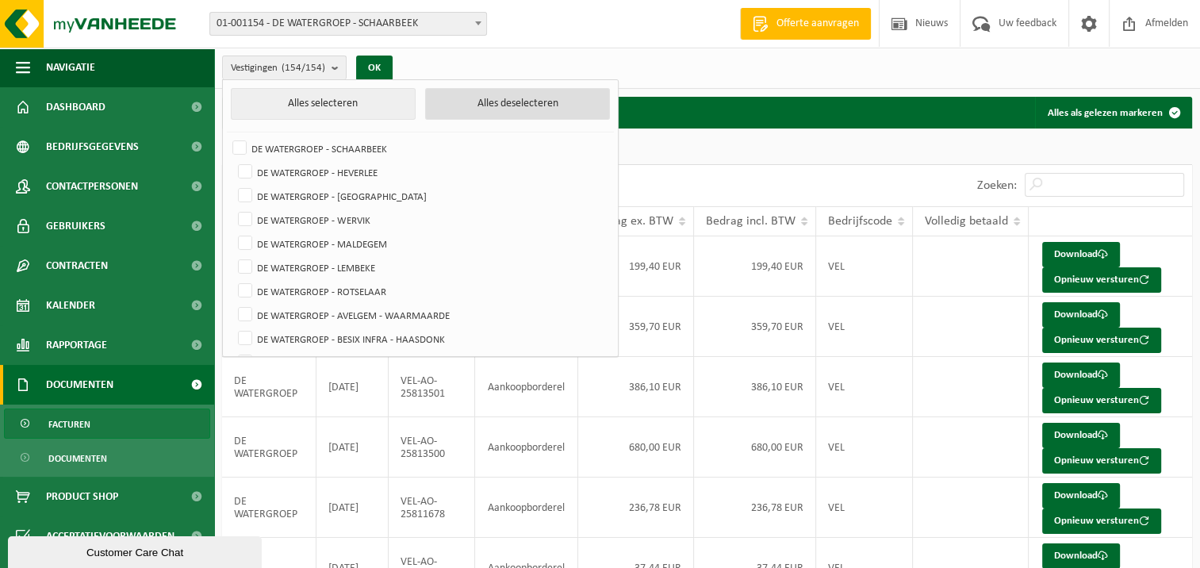
checkbox input "false"
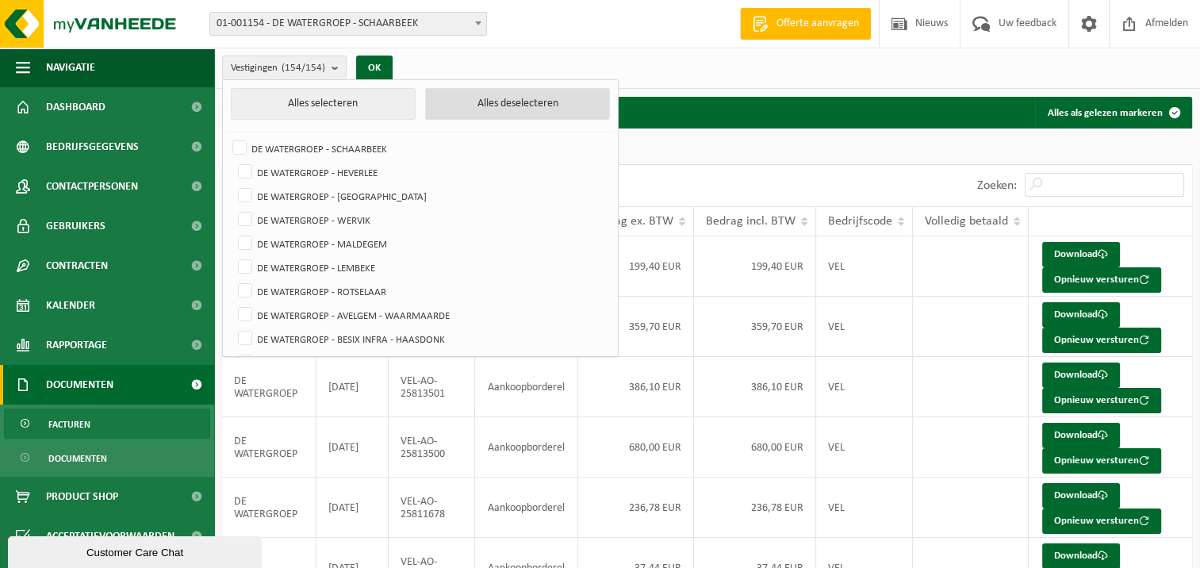
checkbox input "false"
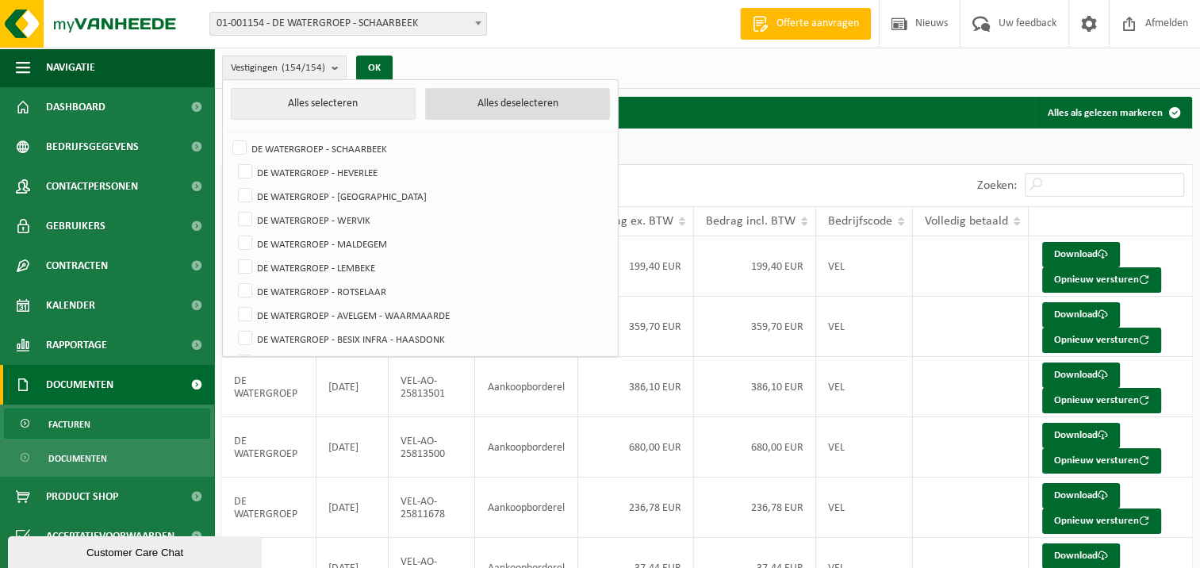
checkbox input "false"
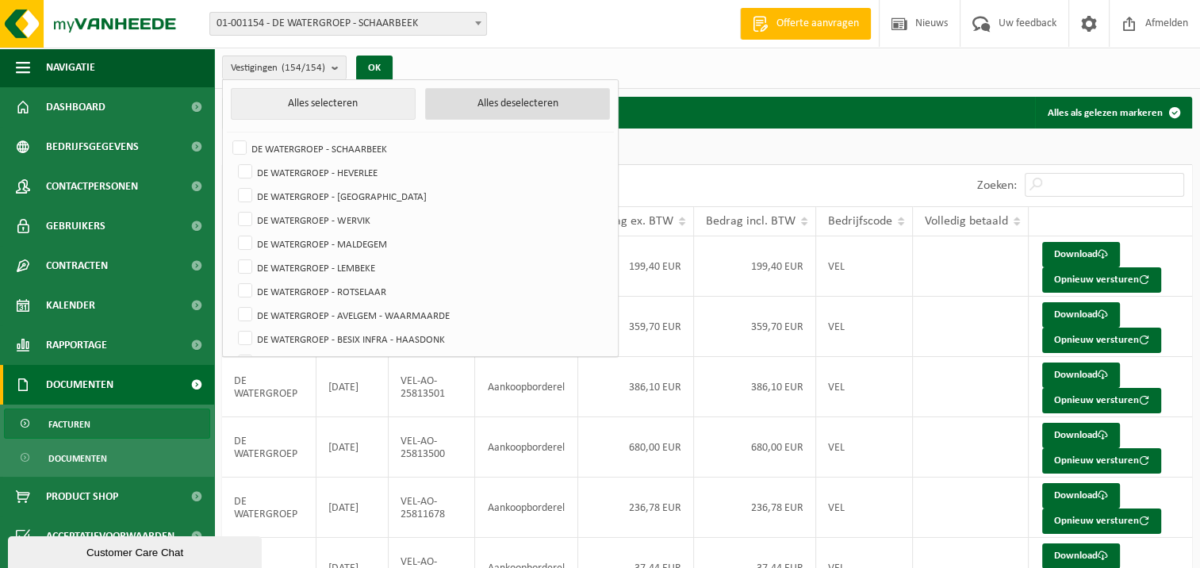
checkbox input "false"
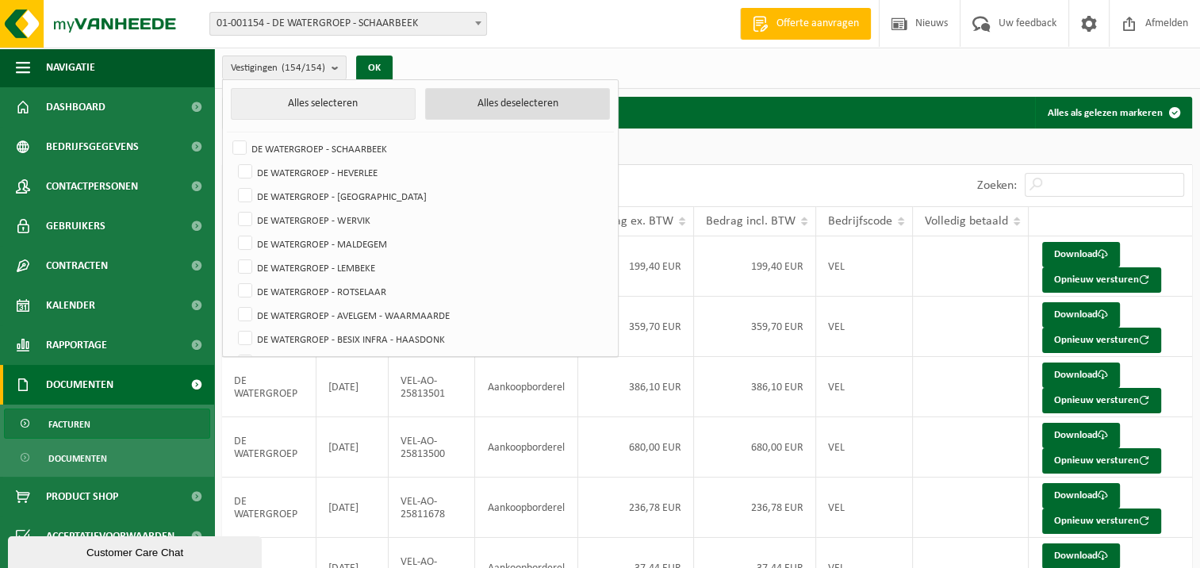
checkbox input "false"
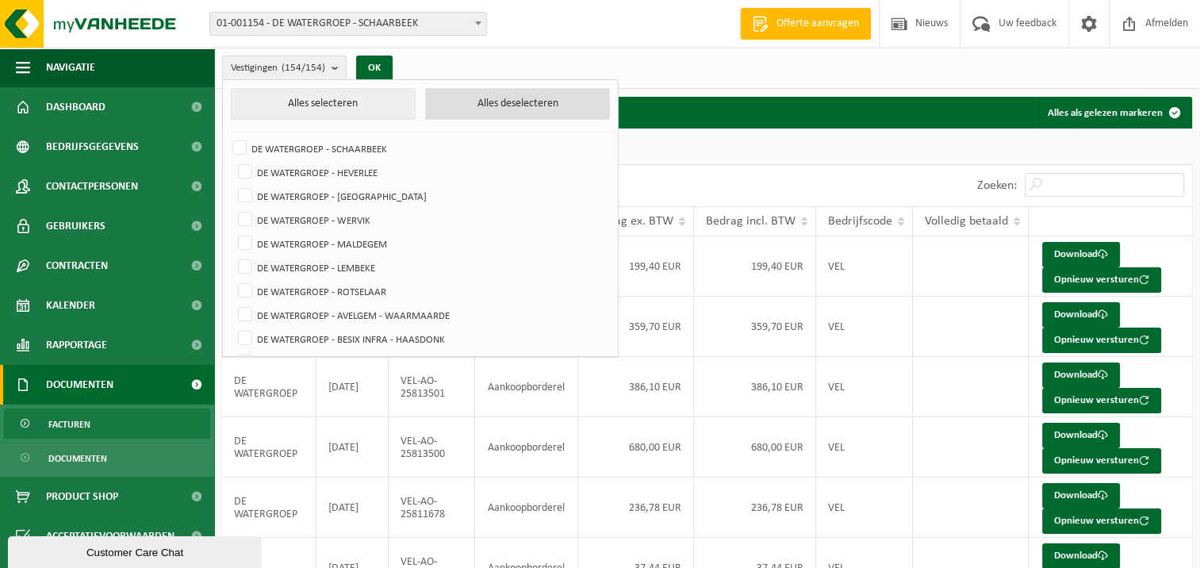
checkbox input "false"
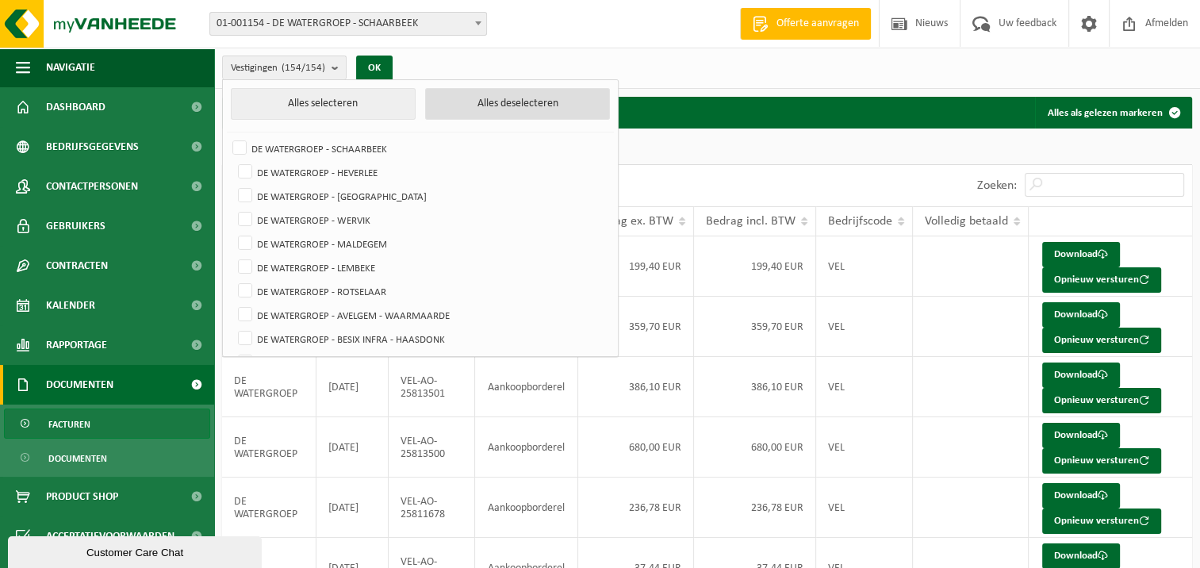
checkbox input "false"
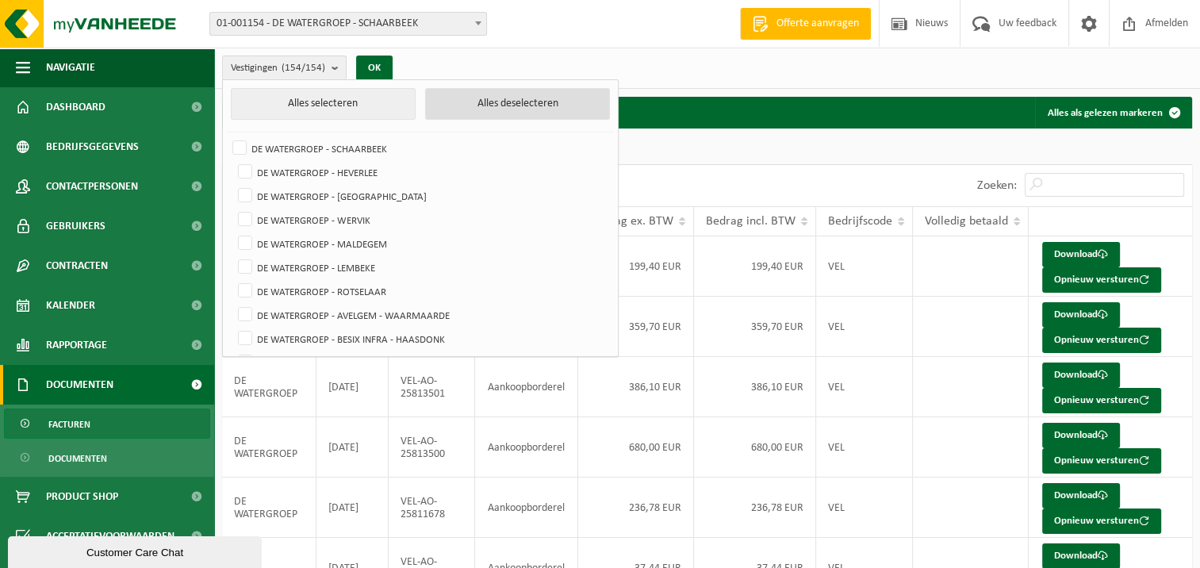
checkbox input "false"
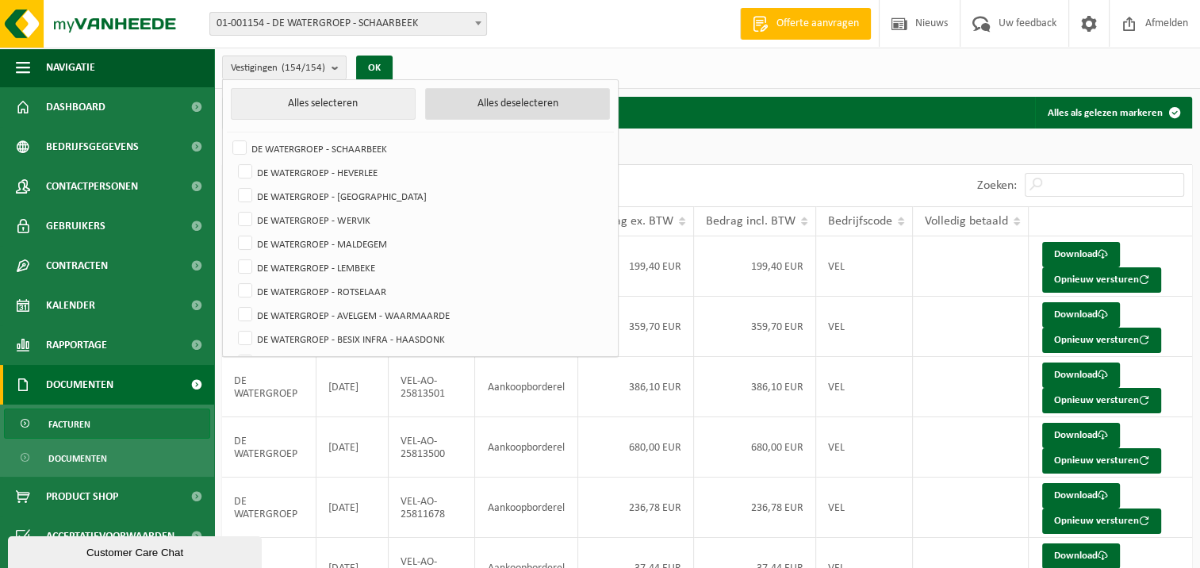
checkbox input "false"
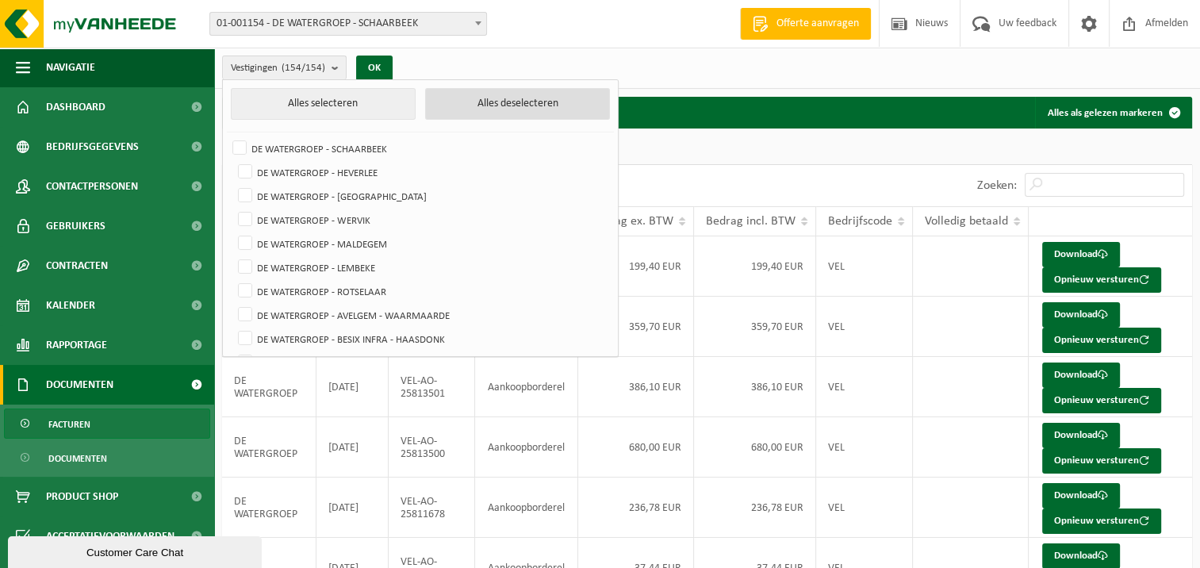
checkbox input "false"
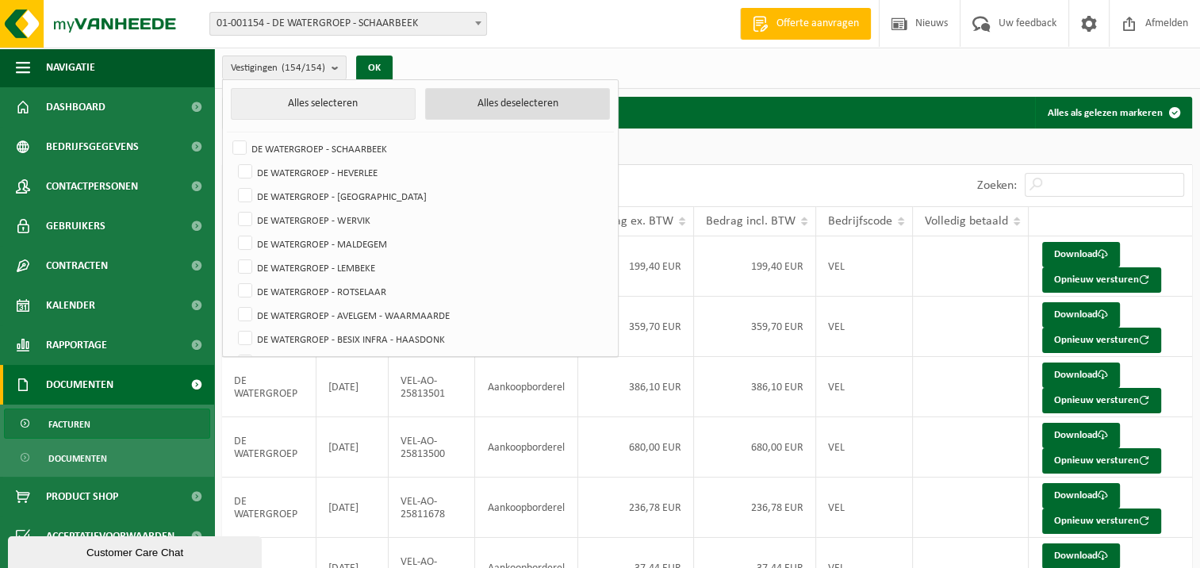
checkbox input "false"
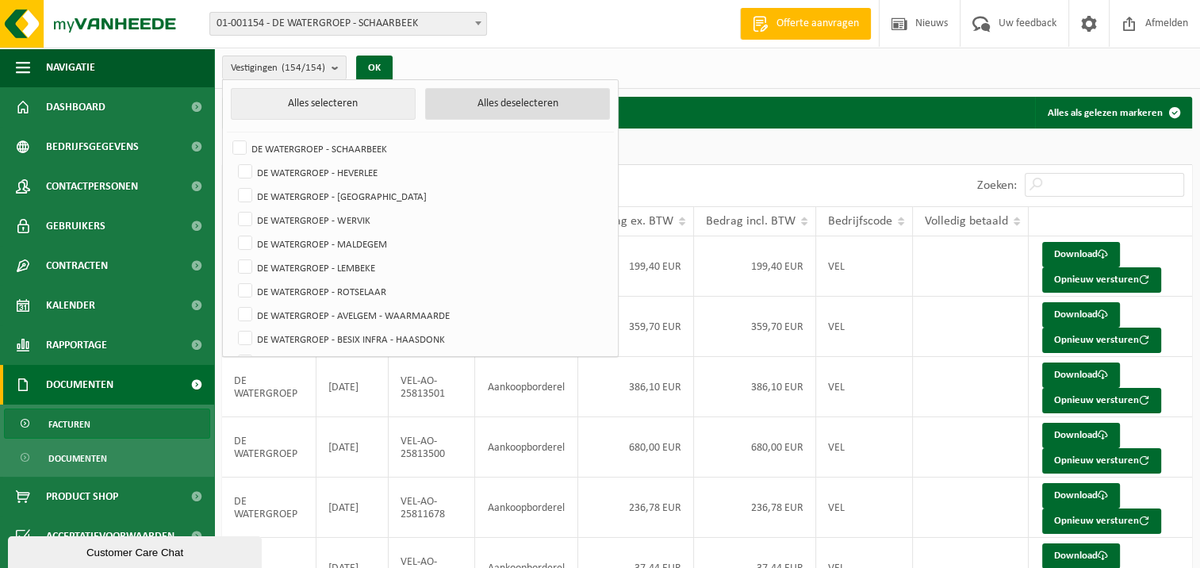
checkbox input "false"
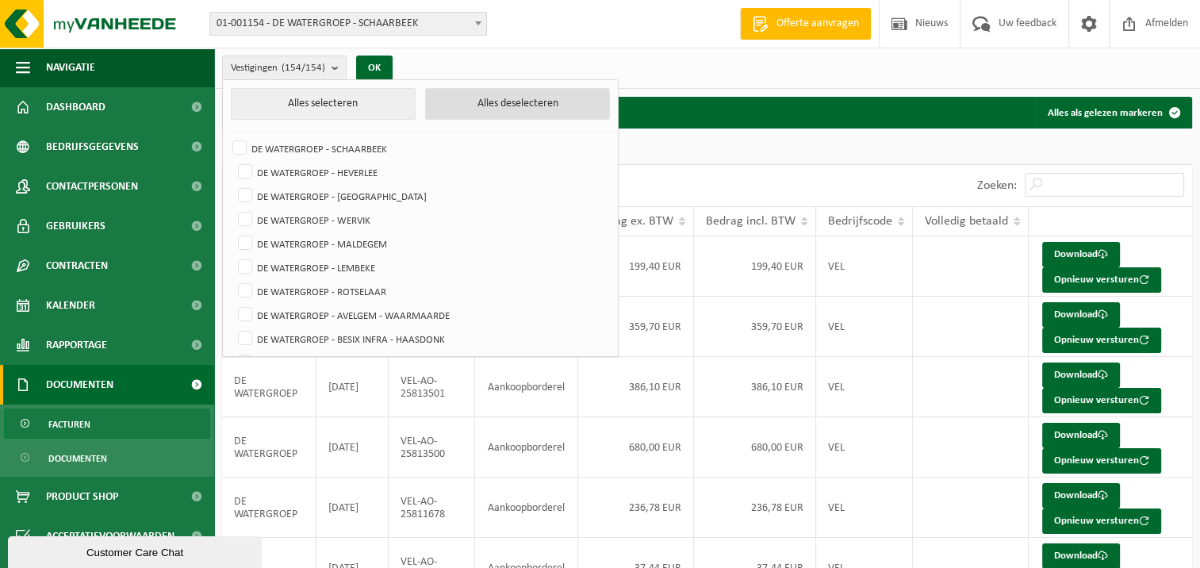
checkbox input "false"
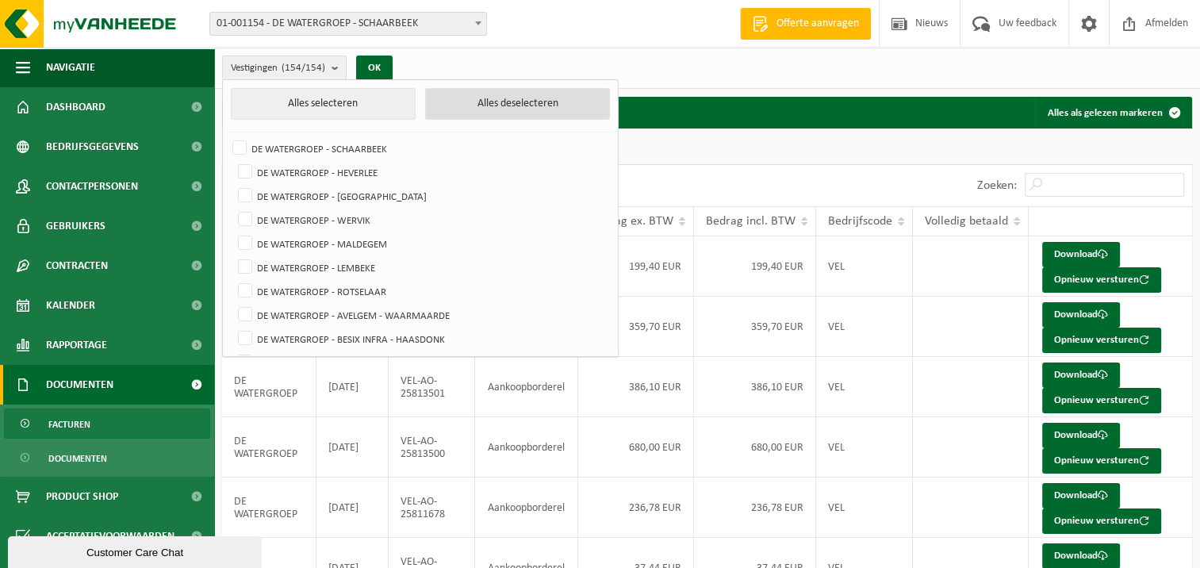
checkbox input "false"
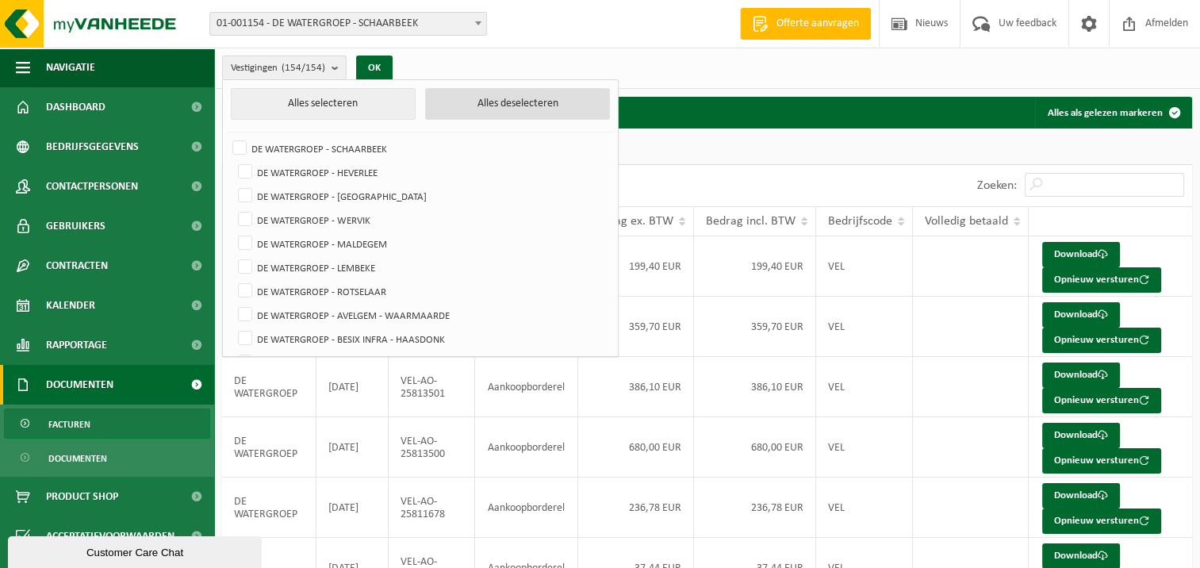
checkbox input "false"
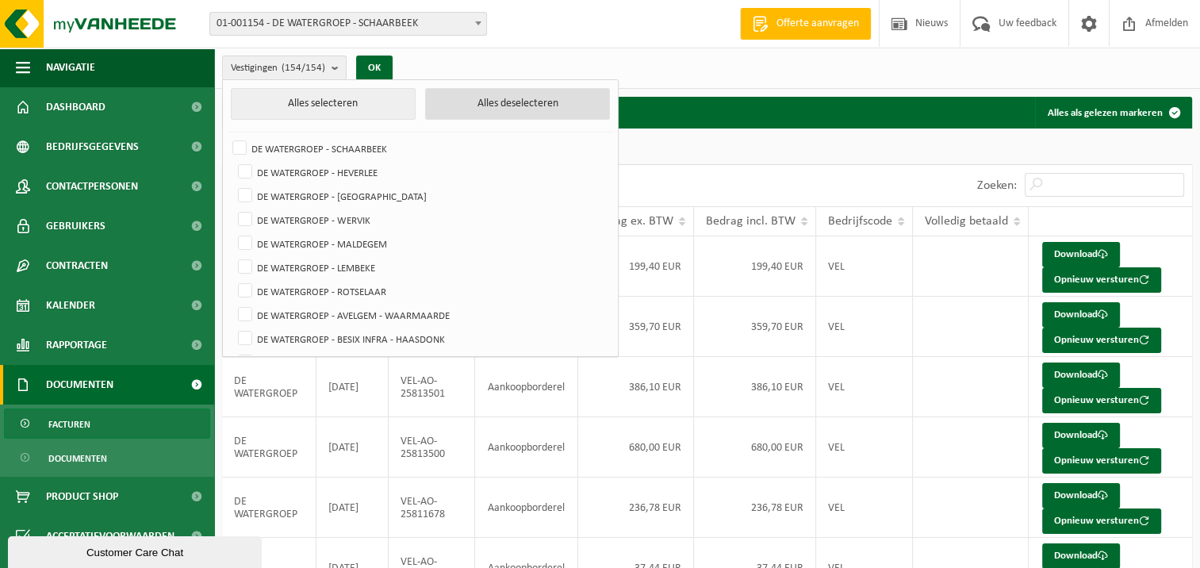
checkbox input "false"
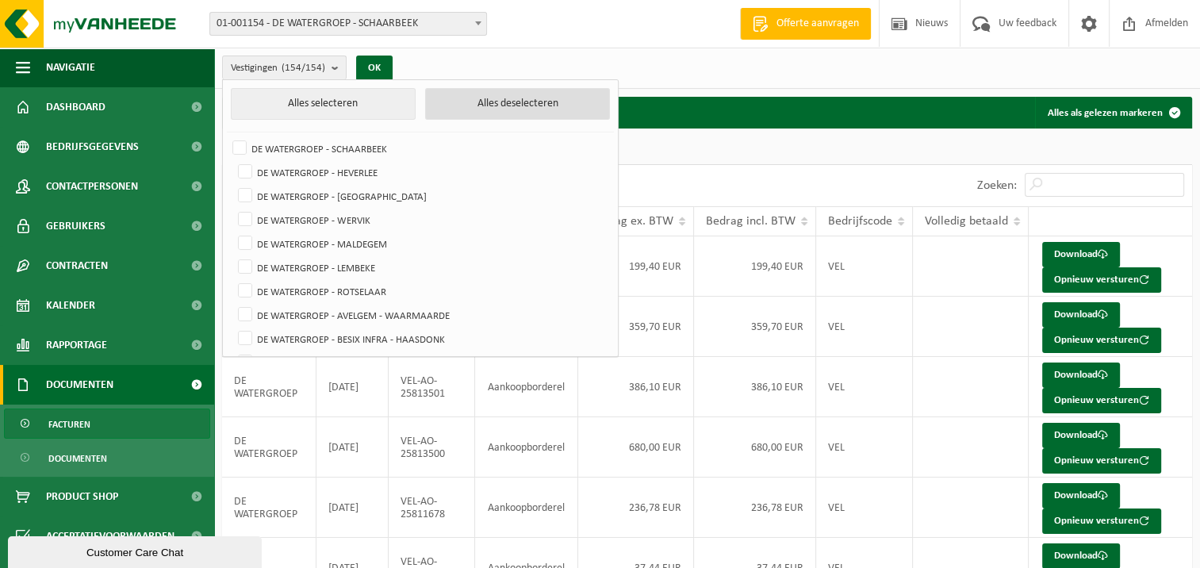
checkbox input "false"
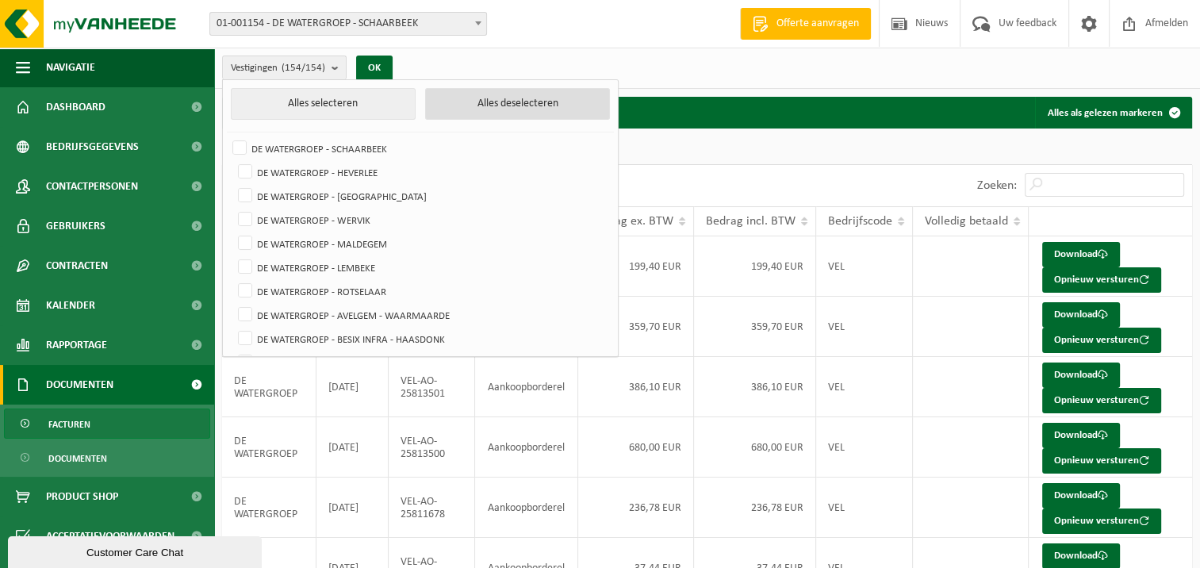
checkbox input "false"
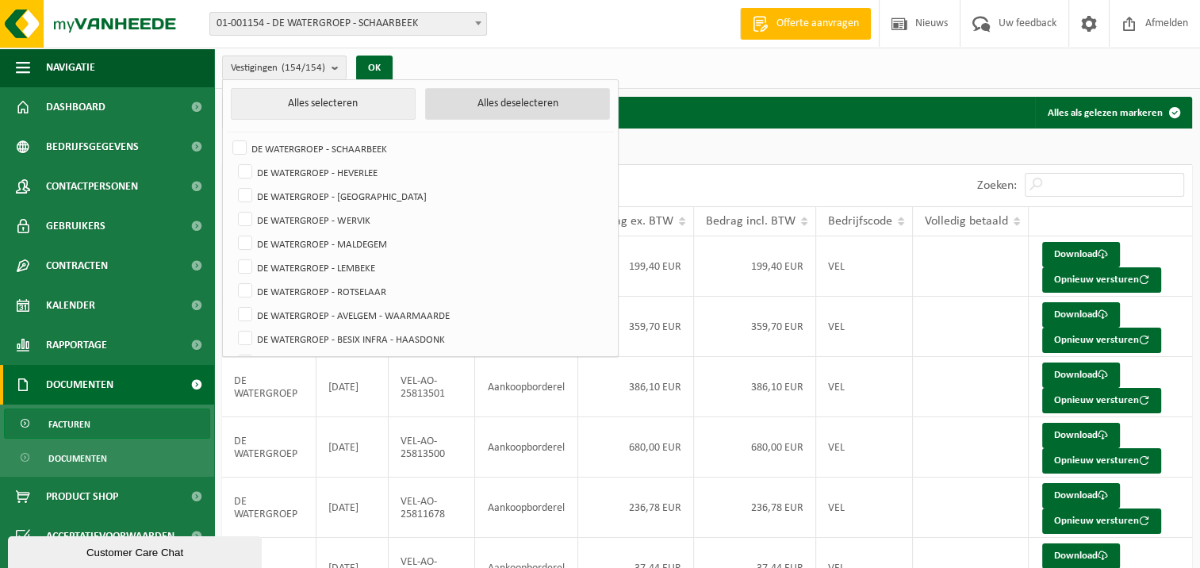
checkbox input "false"
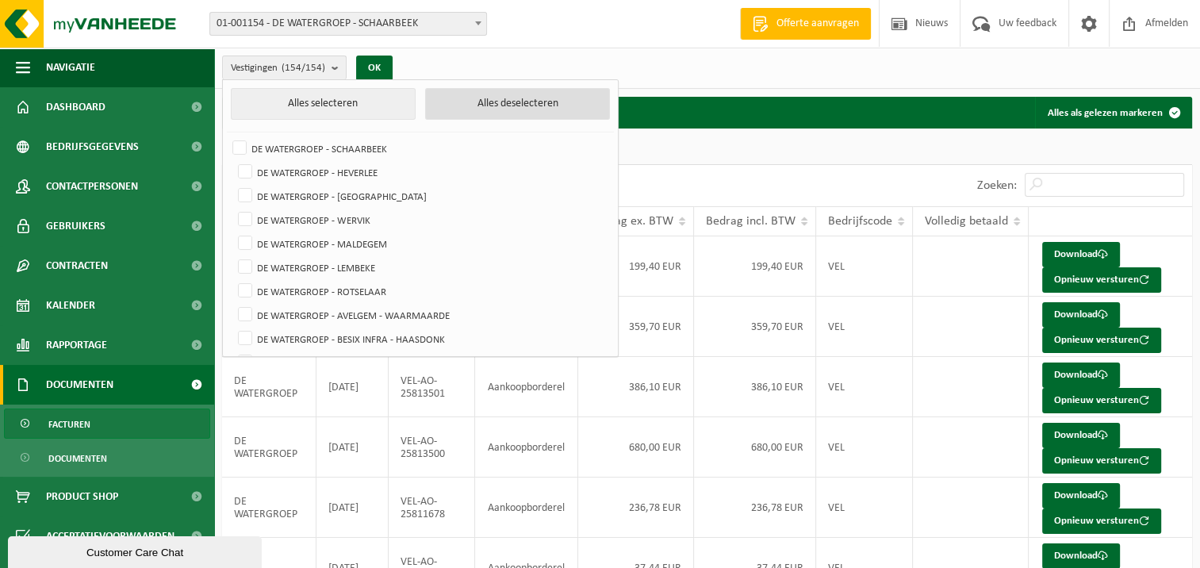
checkbox input "false"
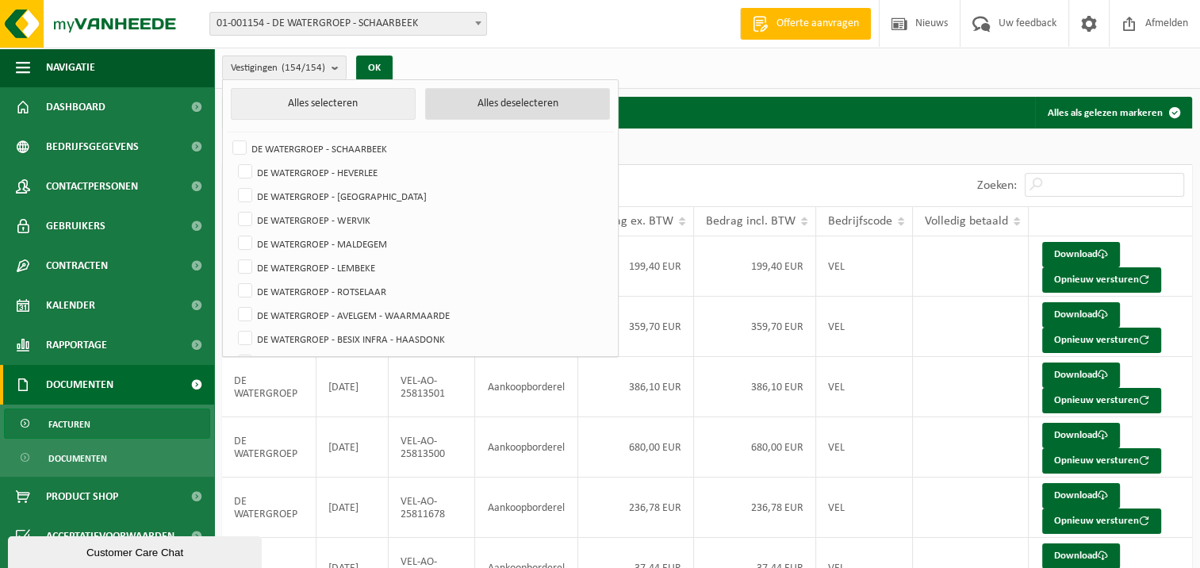
checkbox input "false"
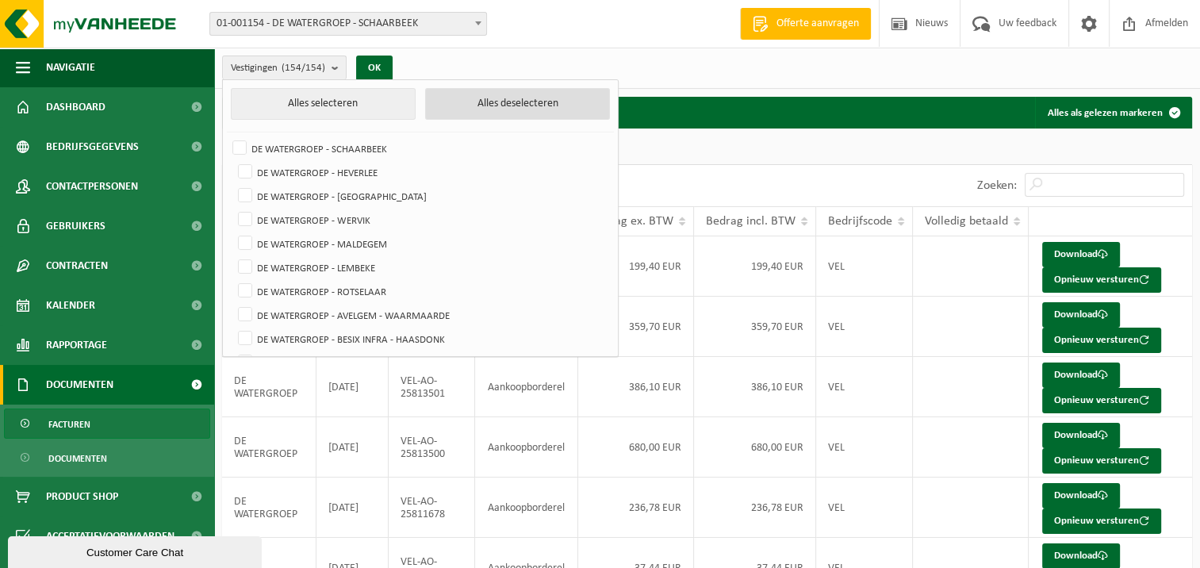
checkbox input "false"
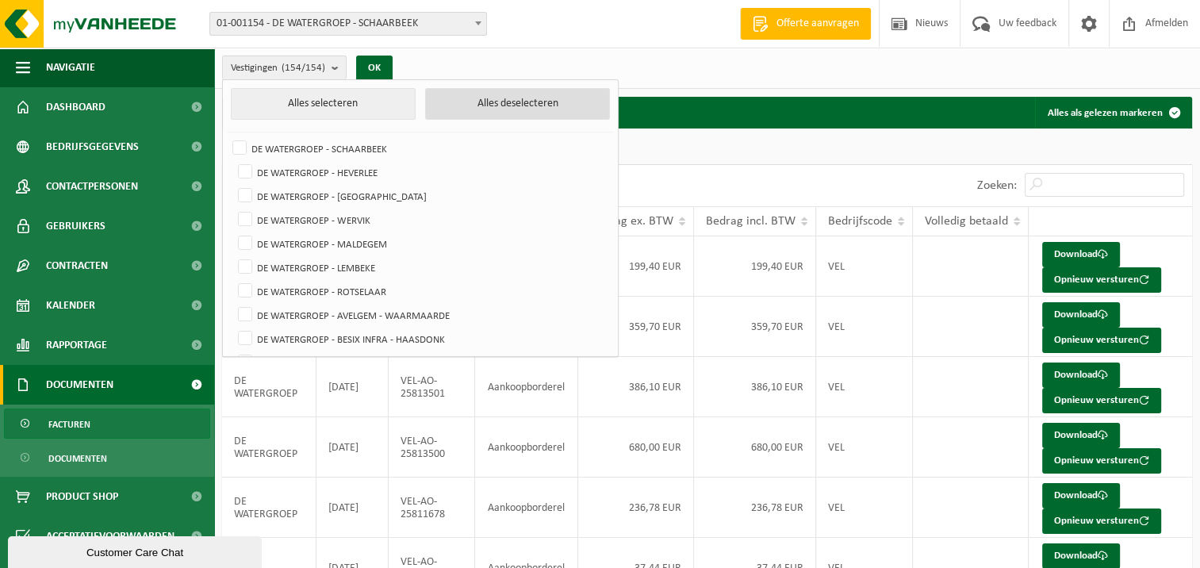
checkbox input "false"
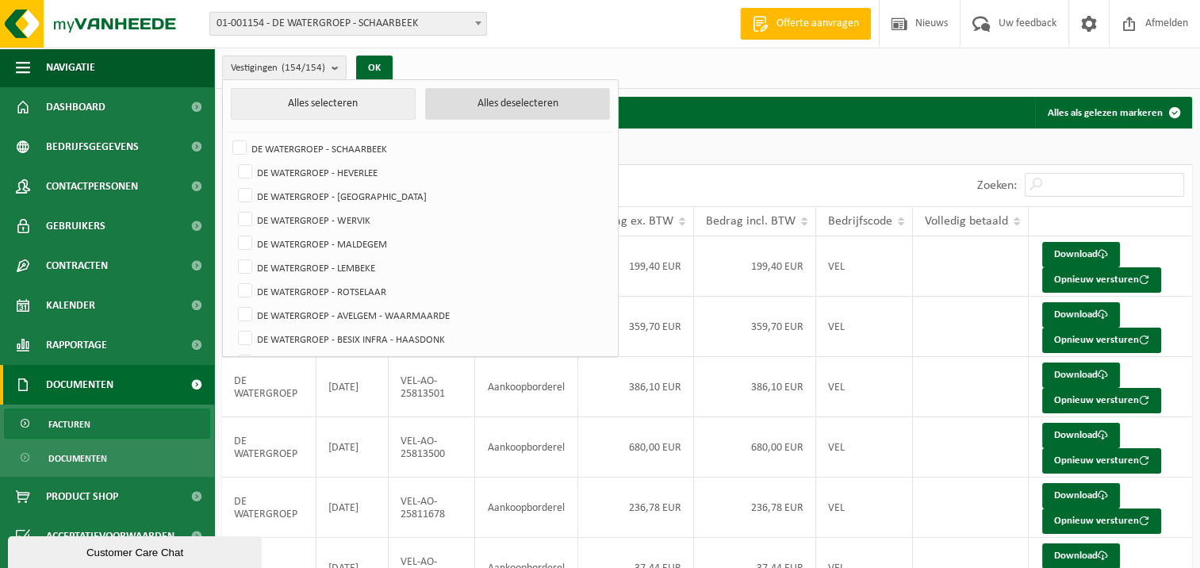
checkbox input "false"
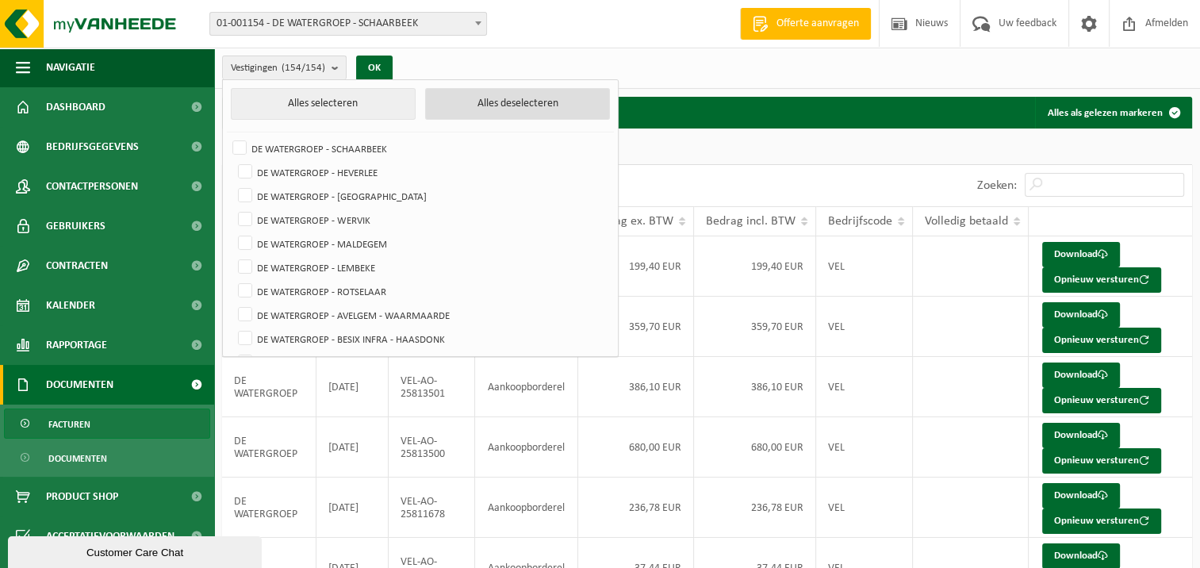
checkbox input "false"
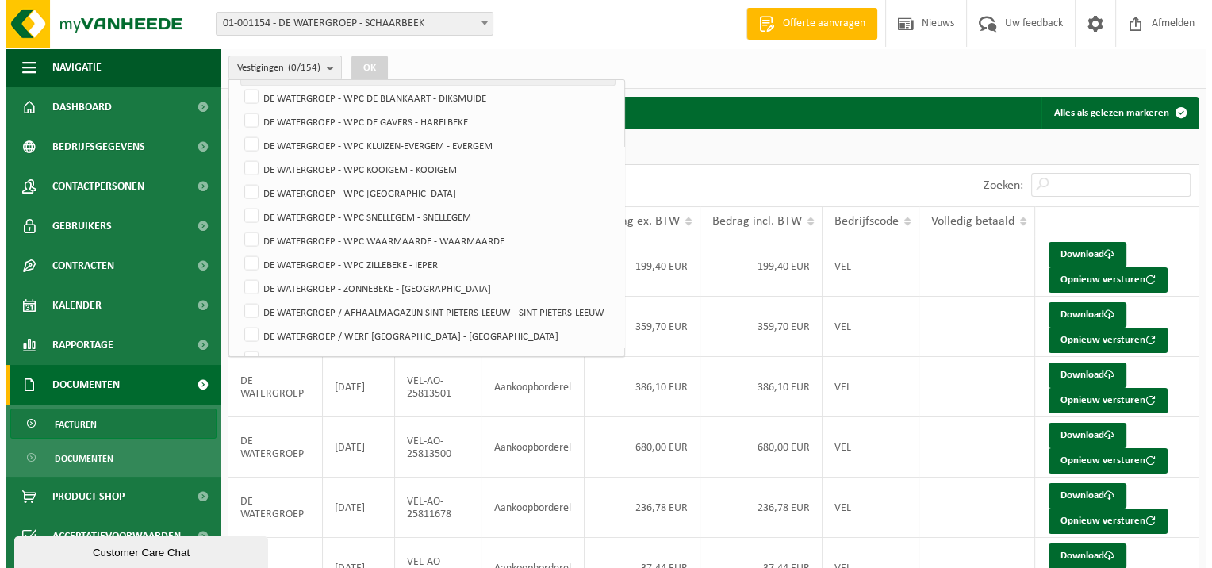
scroll to position [3291, 0]
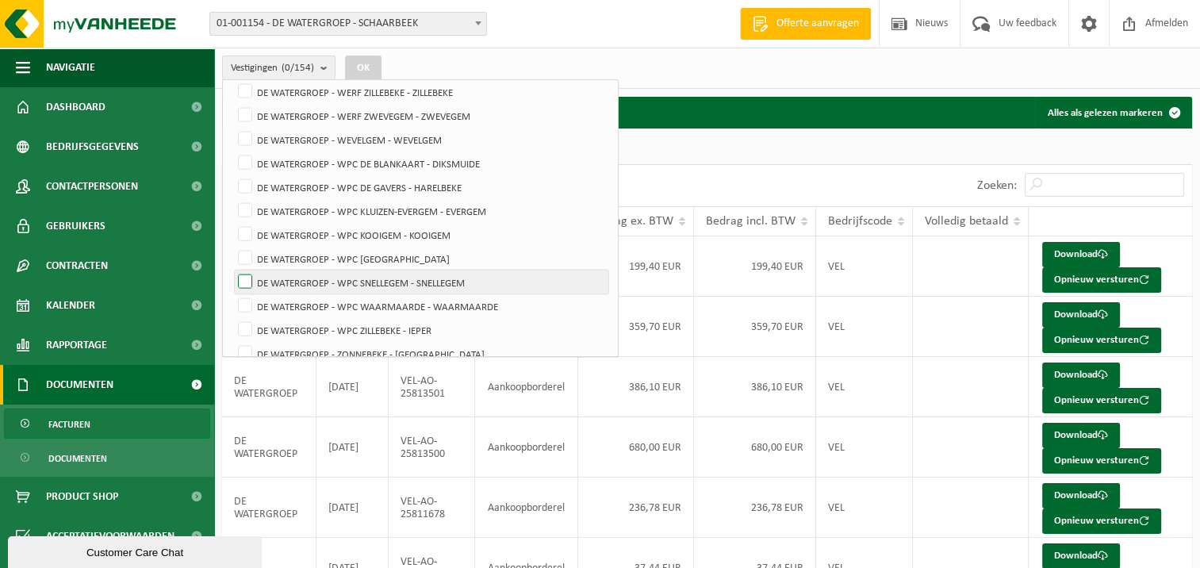
click at [247, 279] on label "DE WATERGROEP - WPC SNELLEGEM - SNELLEGEM" at bounding box center [421, 282] width 373 height 24
click at [232, 270] on input "DE WATERGROEP - WPC SNELLEGEM - SNELLEGEM" at bounding box center [232, 270] width 1 height 1
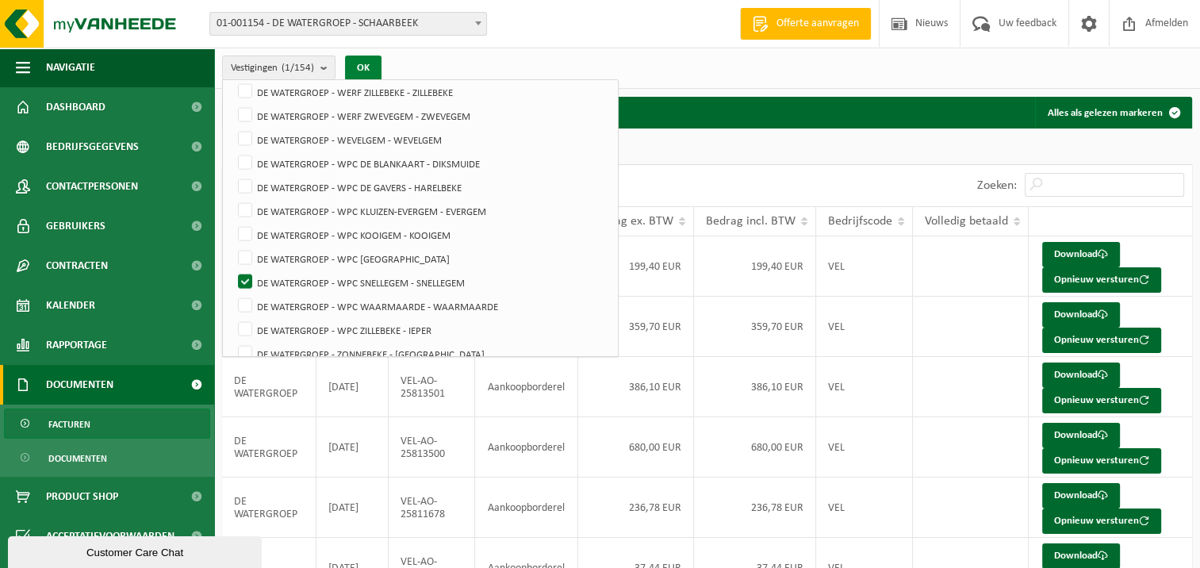
click at [368, 75] on button "OK" at bounding box center [363, 68] width 36 height 25
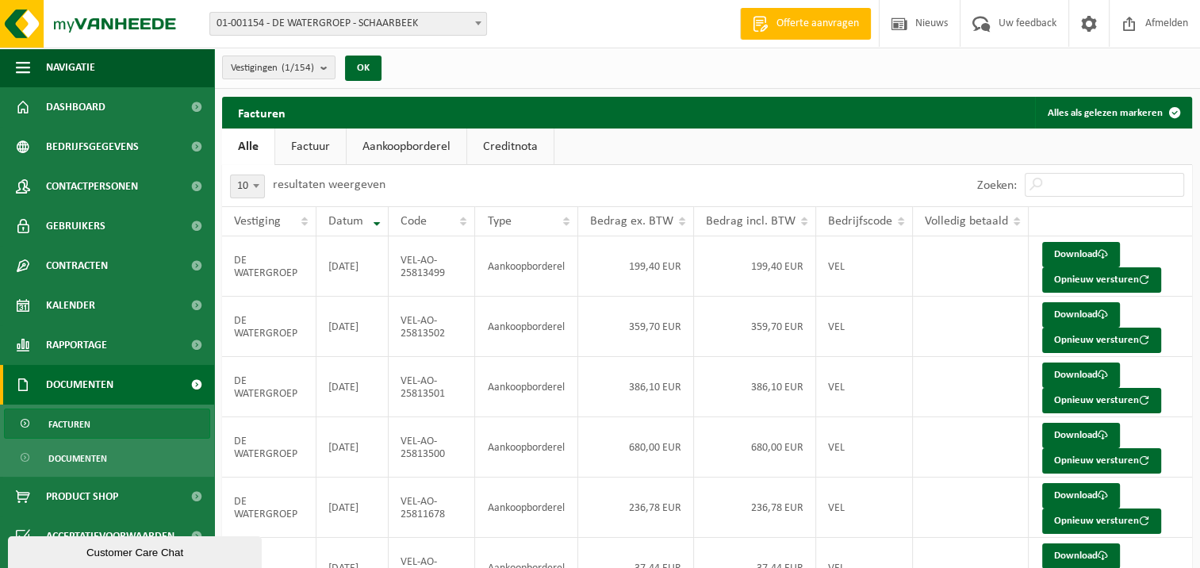
click at [323, 149] on link "Factuur" at bounding box center [310, 146] width 71 height 36
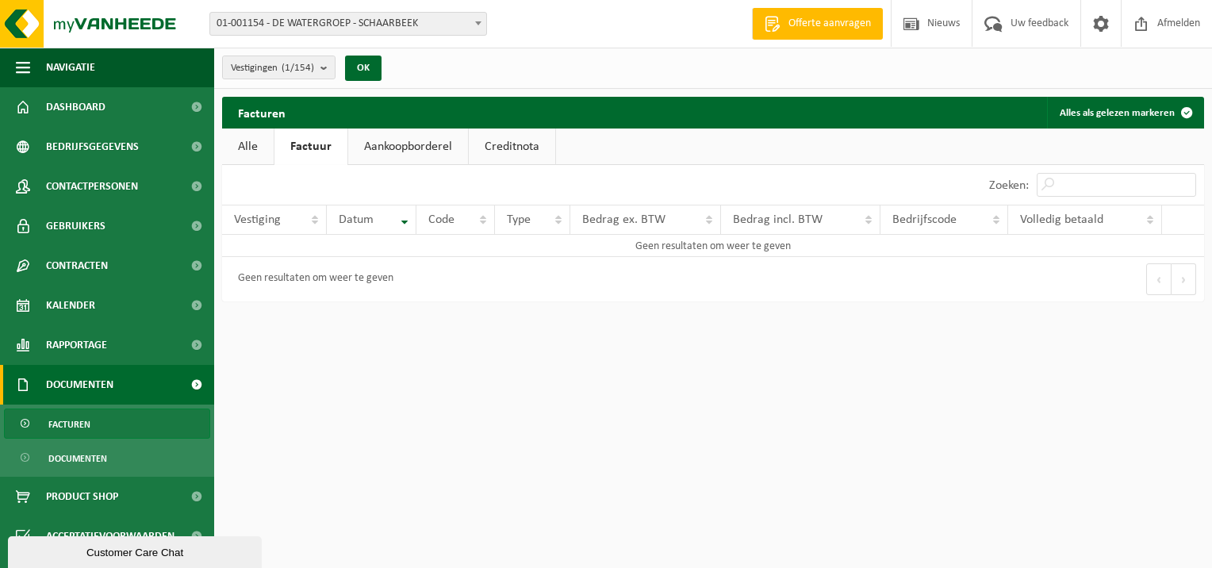
click at [239, 146] on link "Alle" at bounding box center [248, 146] width 52 height 36
click at [315, 142] on link "Factuur" at bounding box center [310, 146] width 71 height 36
click at [323, 67] on b "submit" at bounding box center [327, 67] width 14 height 22
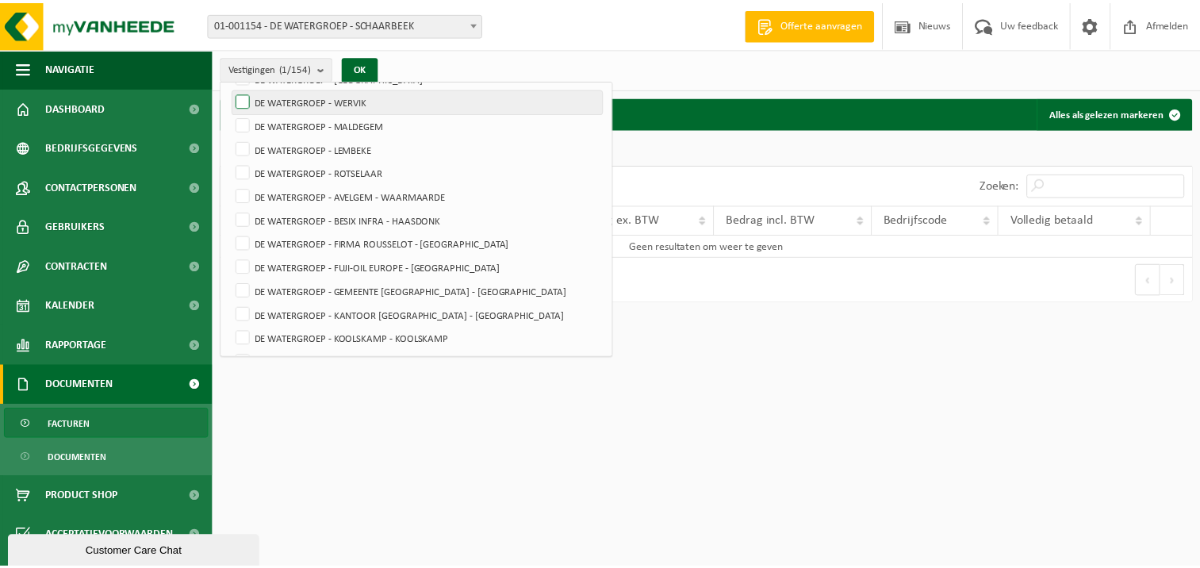
scroll to position [0, 0]
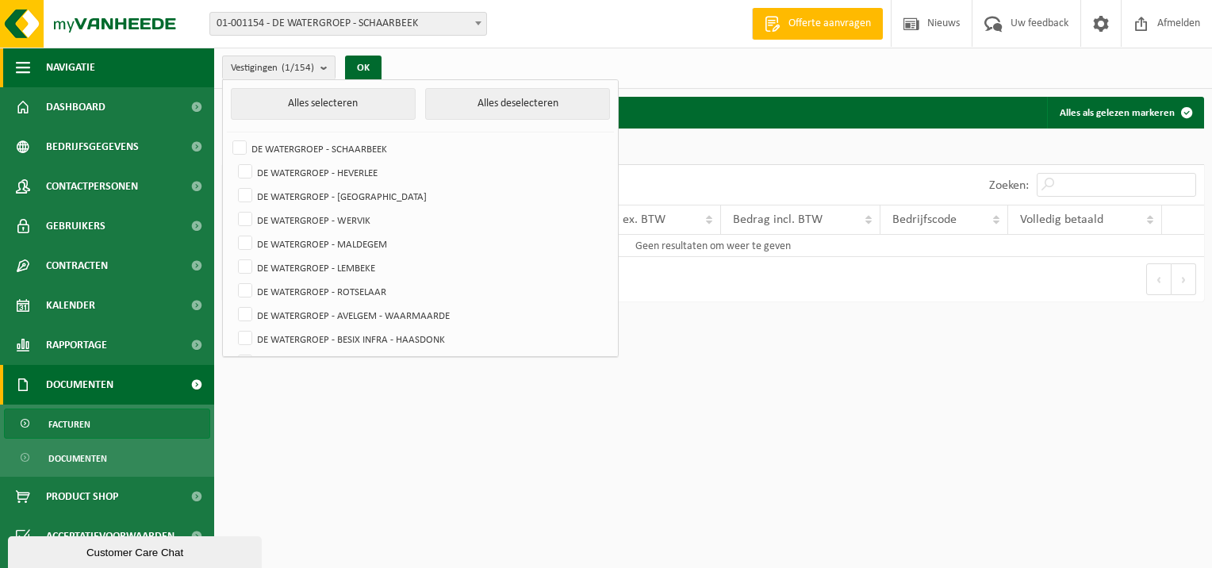
click at [125, 63] on button "Navigatie" at bounding box center [107, 68] width 214 height 40
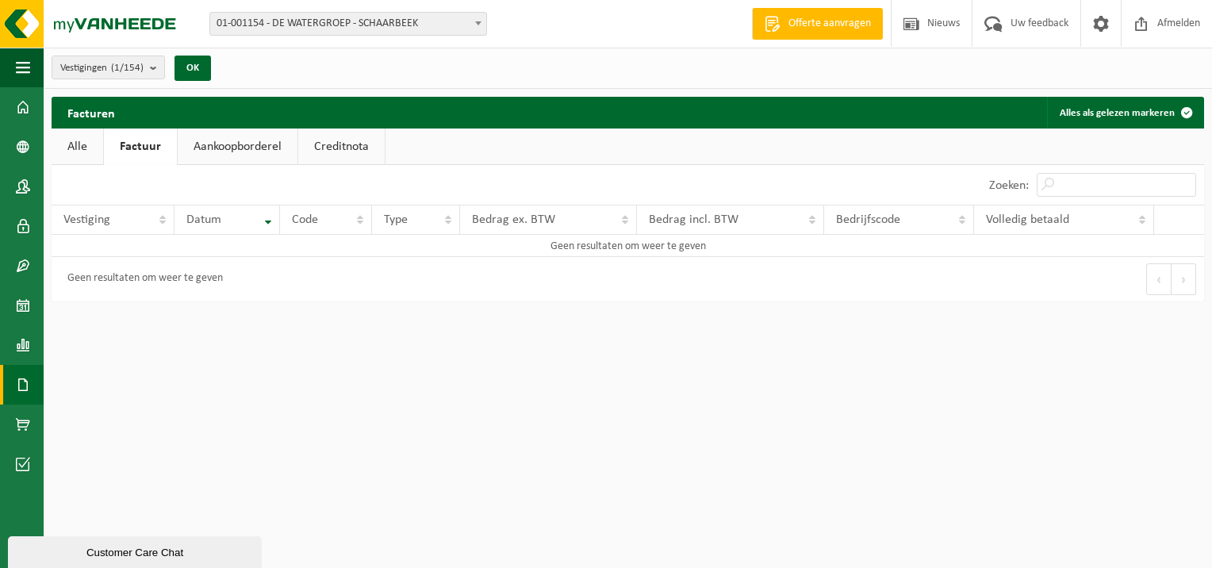
click at [83, 140] on link "Alle" at bounding box center [78, 146] width 52 height 36
click at [155, 65] on b "submit" at bounding box center [157, 67] width 14 height 22
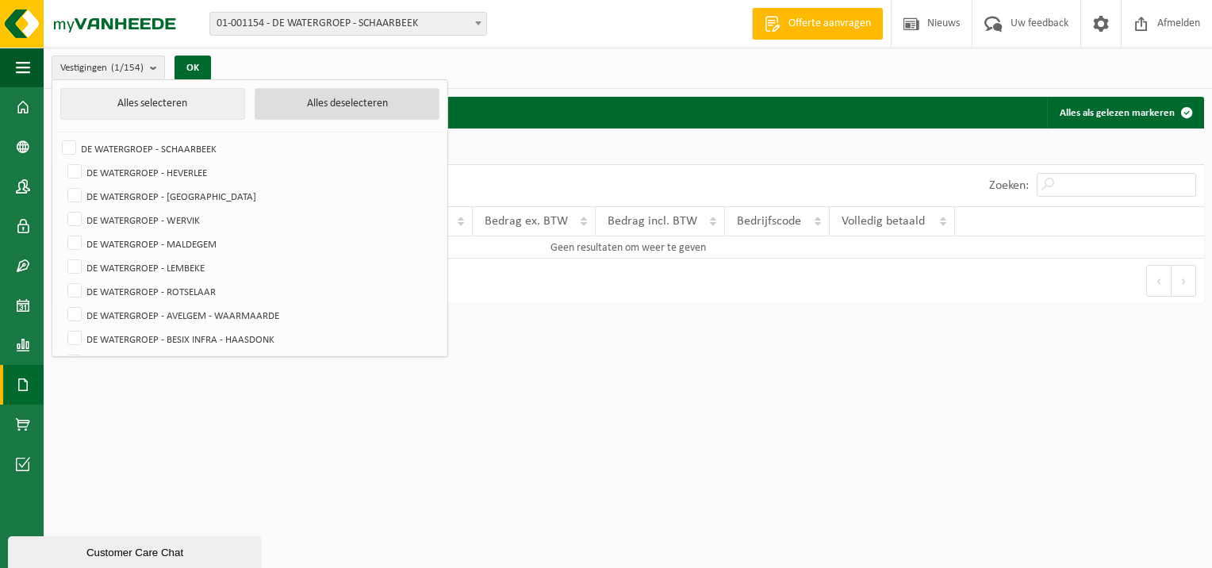
click at [331, 102] on button "Alles deselecteren" at bounding box center [347, 104] width 185 height 32
checkbox input "false"
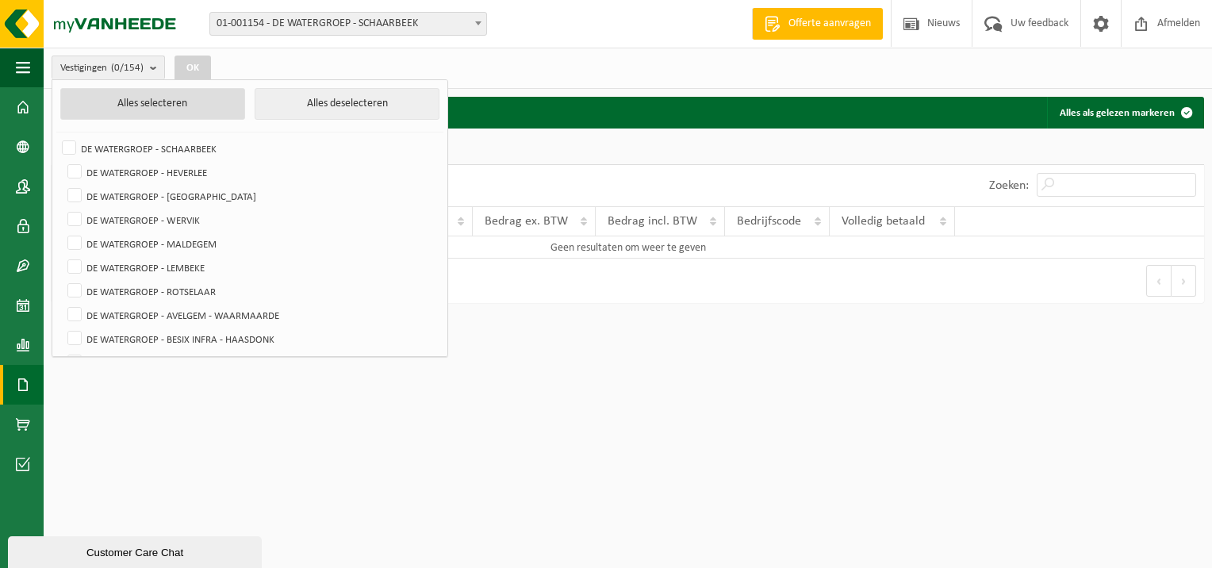
click at [174, 110] on button "Alles selecteren" at bounding box center [152, 104] width 185 height 32
checkbox input "true"
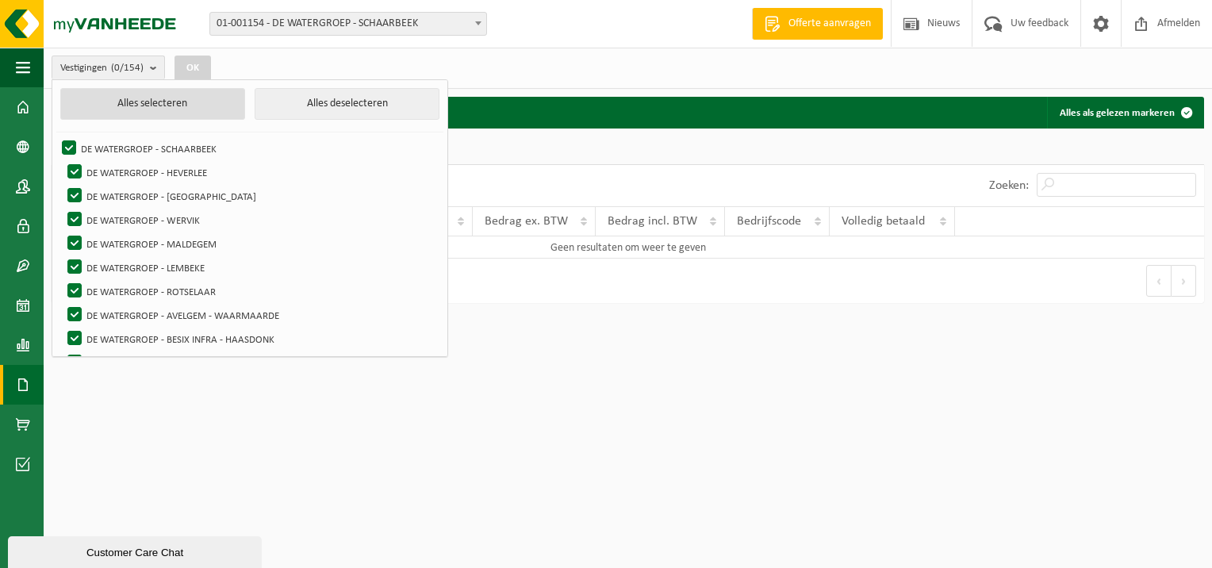
checkbox input "true"
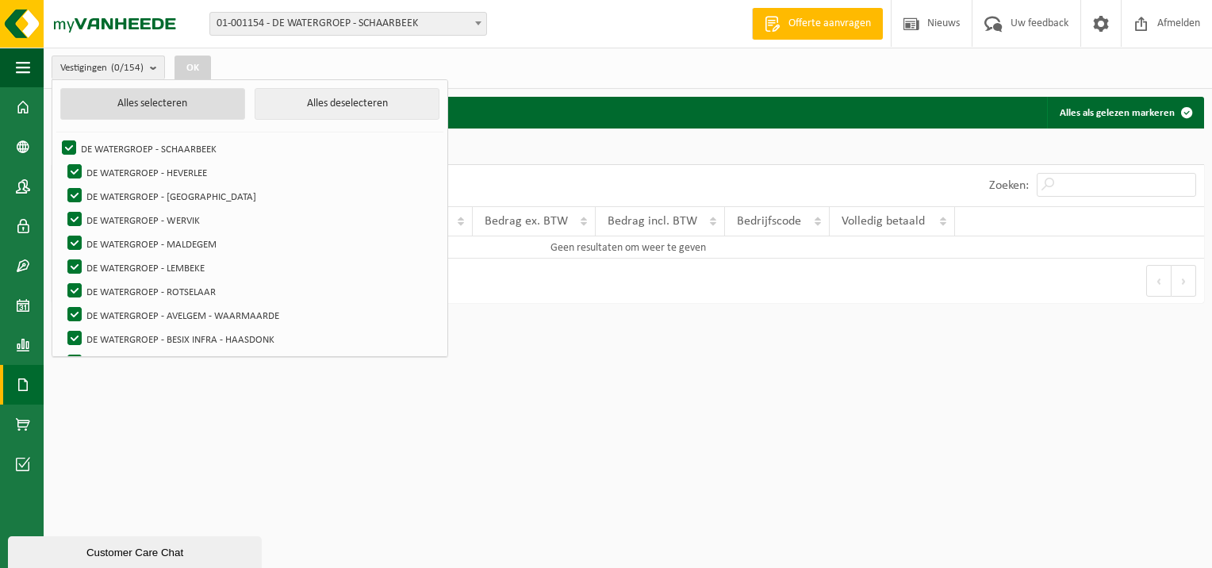
checkbox input "true"
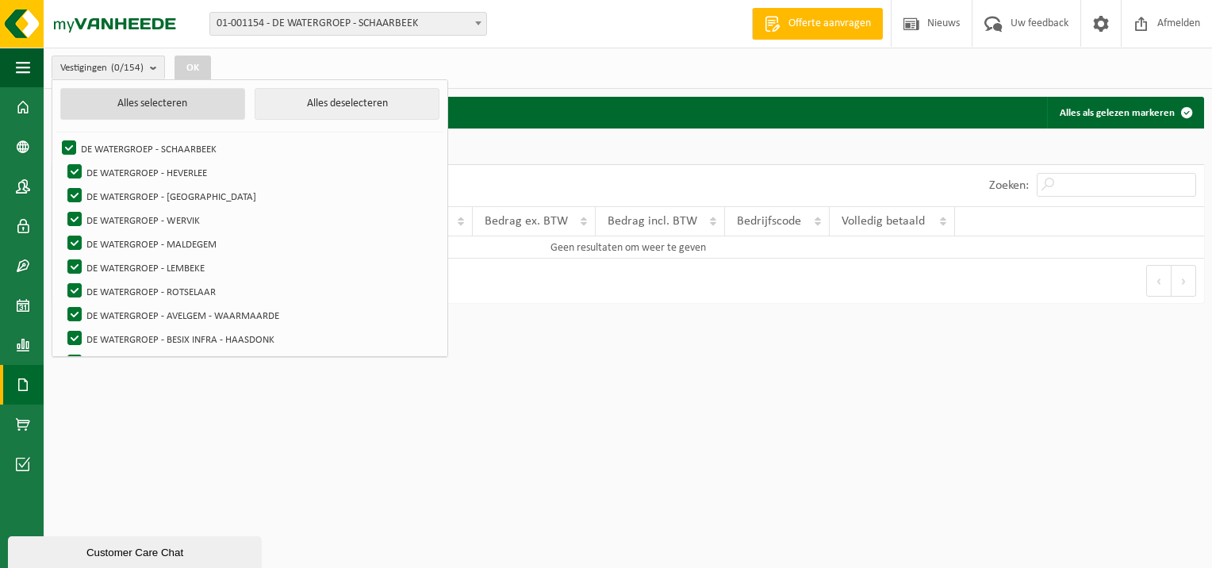
checkbox input "true"
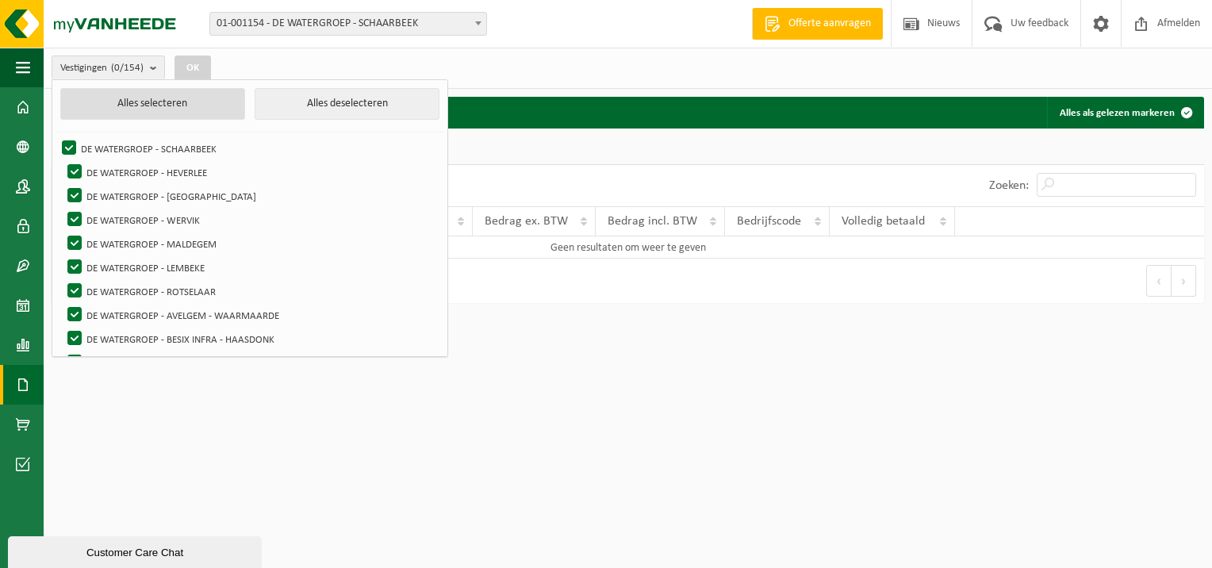
checkbox input "true"
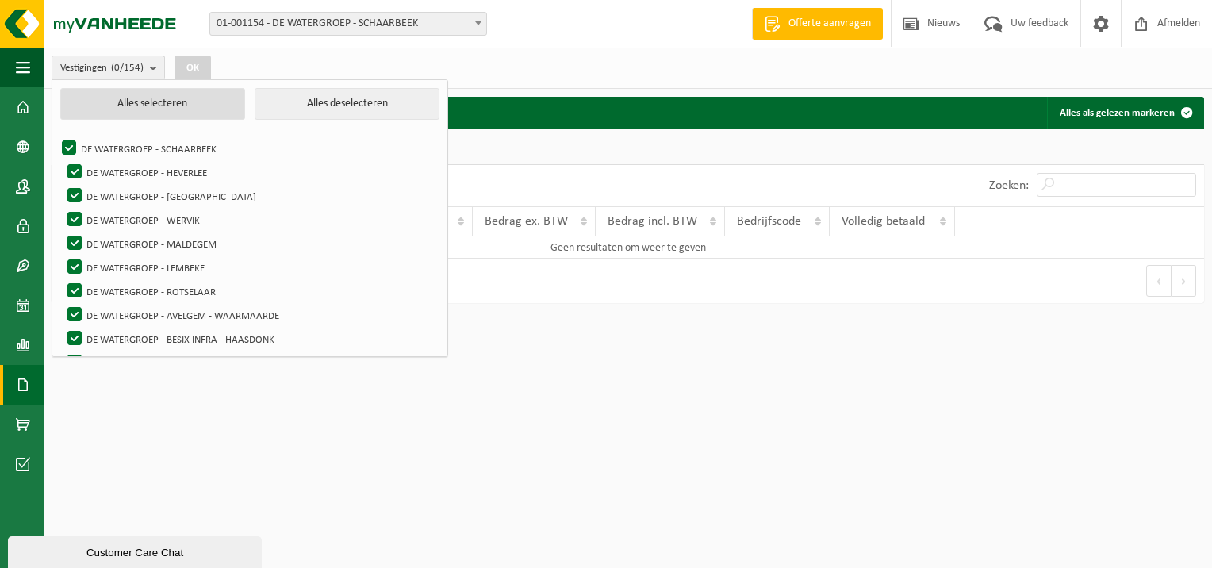
checkbox input "true"
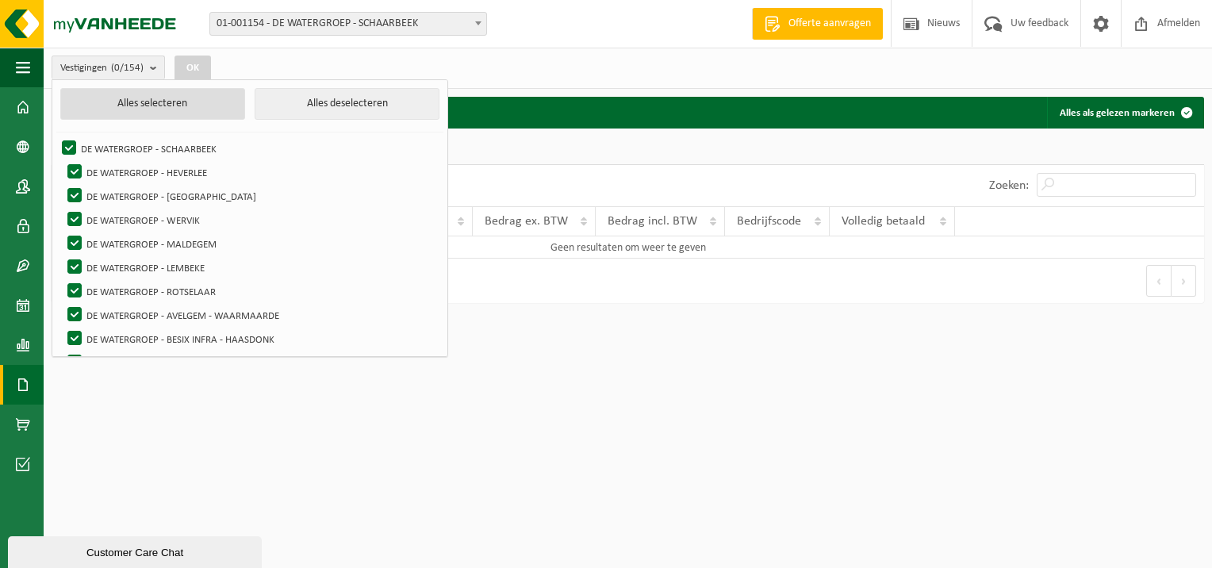
checkbox input "true"
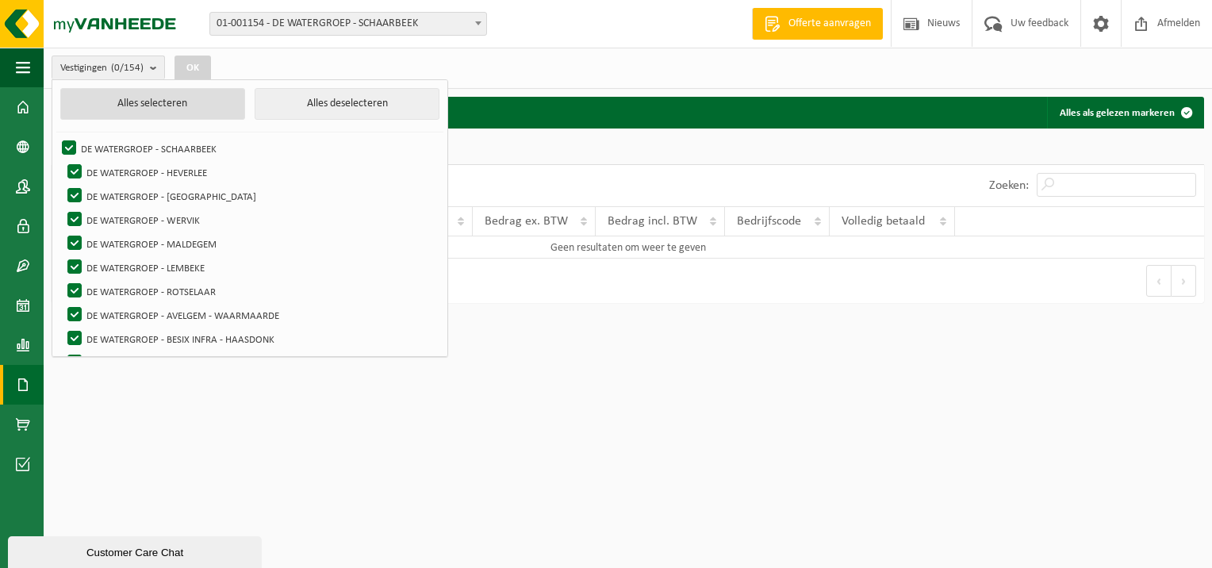
checkbox input "true"
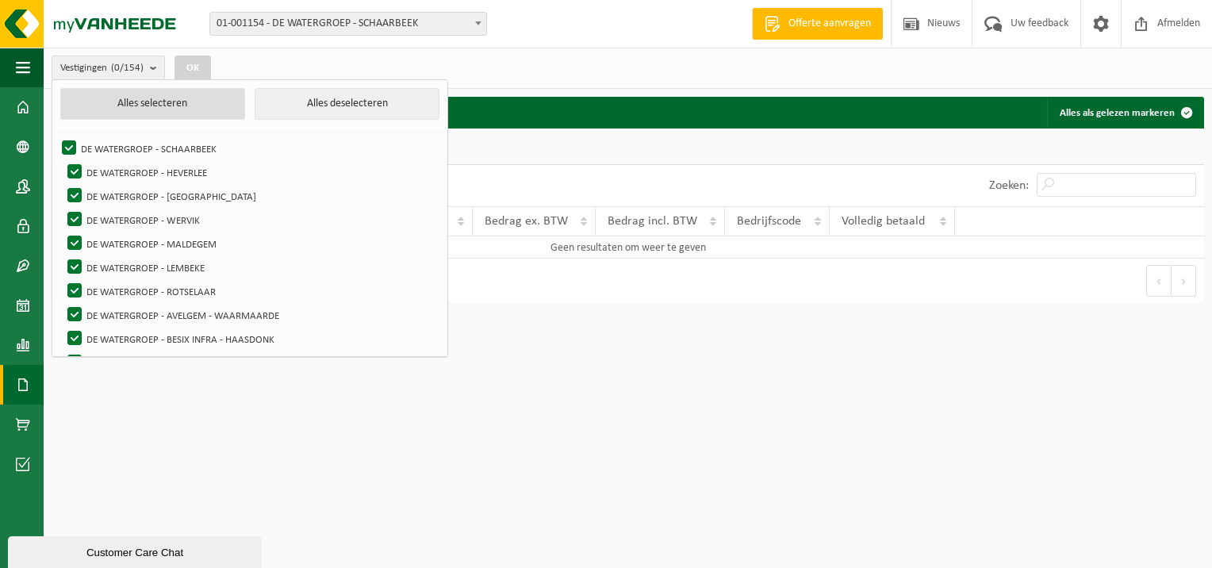
checkbox input "true"
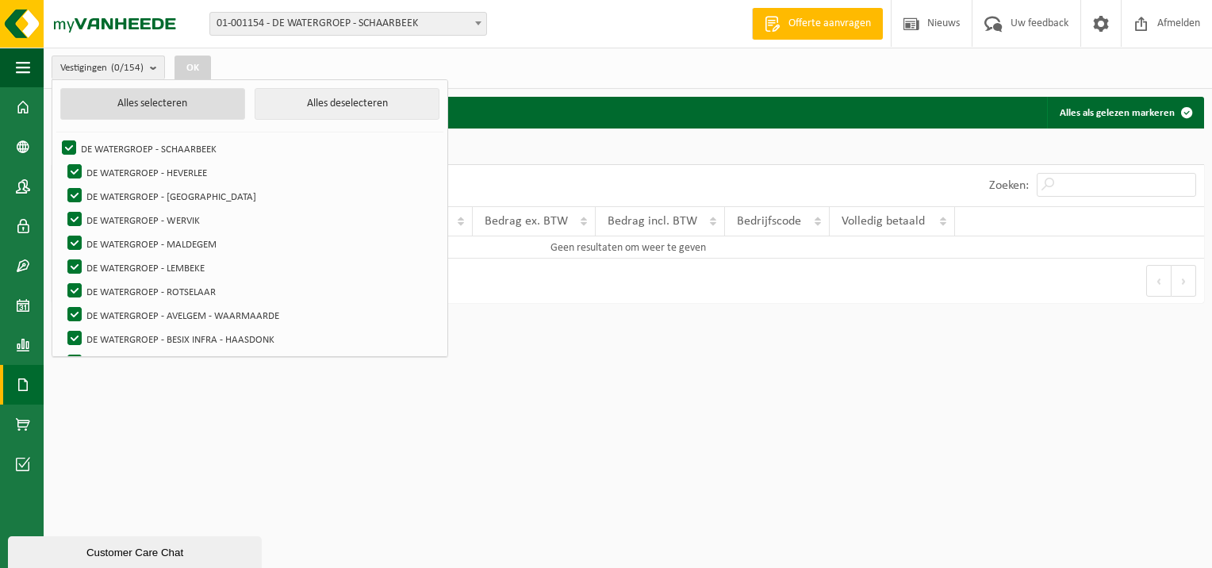
checkbox input "true"
click at [219, 58] on button "OK" at bounding box center [204, 68] width 36 height 25
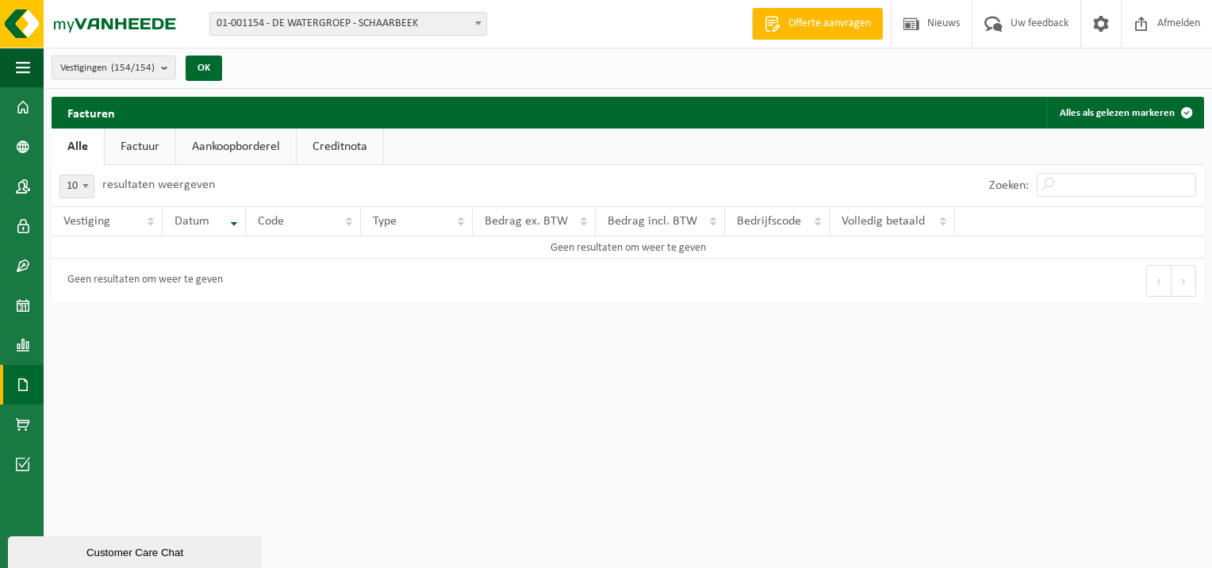
click at [1021, 189] on label "Zoeken:" at bounding box center [1009, 185] width 40 height 13
click at [1036, 189] on input "Zoeken:" at bounding box center [1115, 185] width 159 height 24
click at [140, 148] on link "Factuur" at bounding box center [140, 146] width 71 height 36
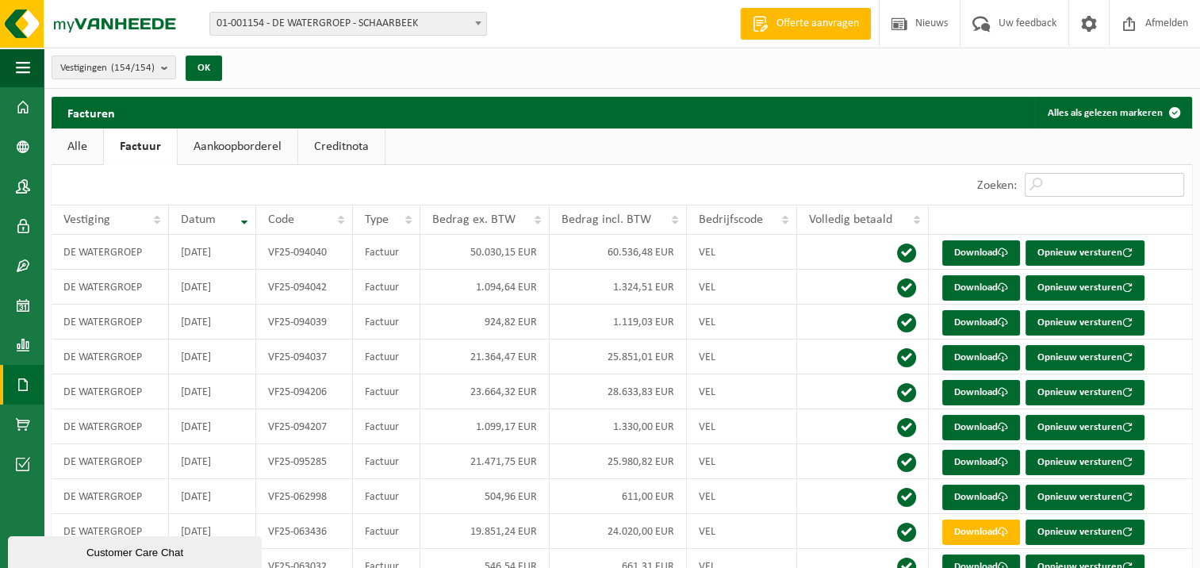
click at [1101, 189] on input "Zoeken:" at bounding box center [1103, 185] width 159 height 24
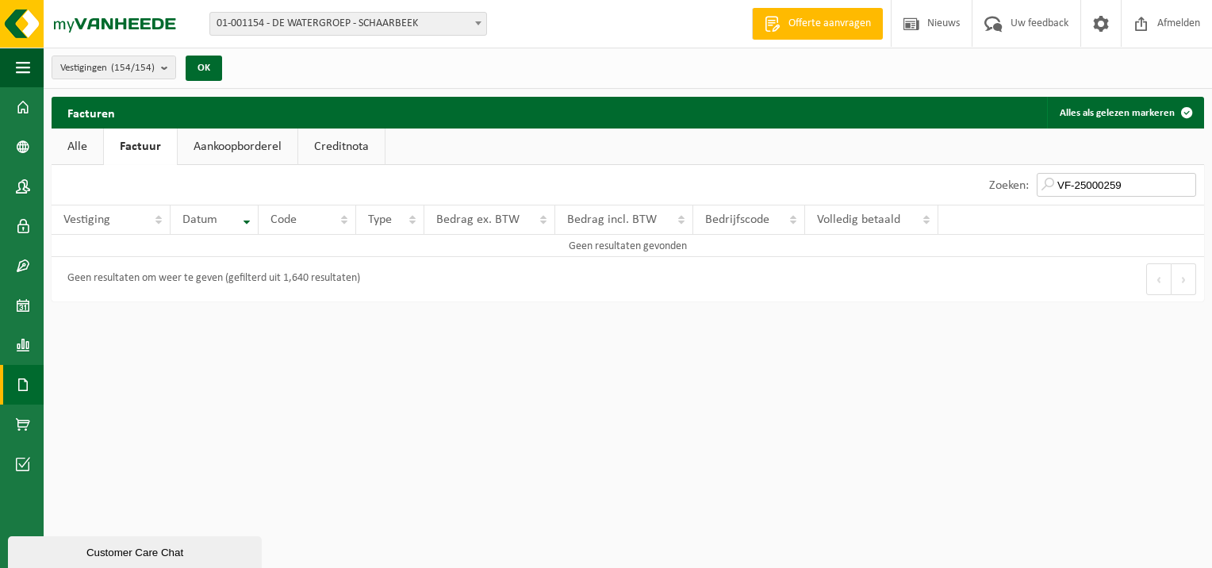
drag, startPoint x: 1156, startPoint y: 182, endPoint x: 1009, endPoint y: 186, distance: 147.5
click at [1009, 186] on div "Zoeken: VF-25000259" at bounding box center [1092, 185] width 223 height 40
click at [65, 144] on link "Alle" at bounding box center [78, 146] width 52 height 36
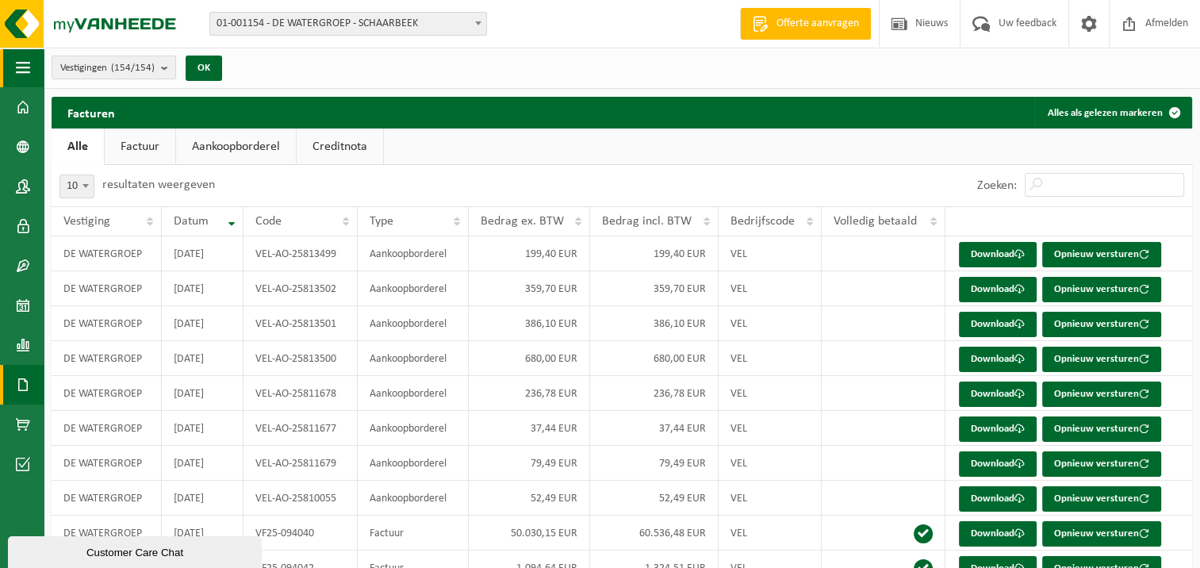
click at [32, 57] on button "Navigatie" at bounding box center [22, 68] width 44 height 40
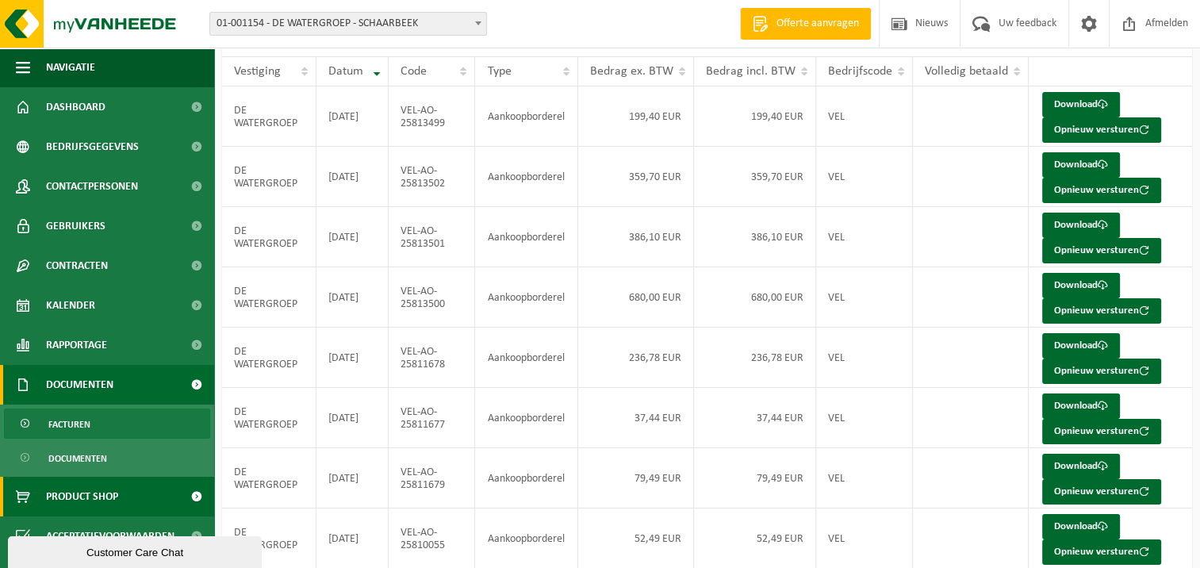
scroll to position [159, 0]
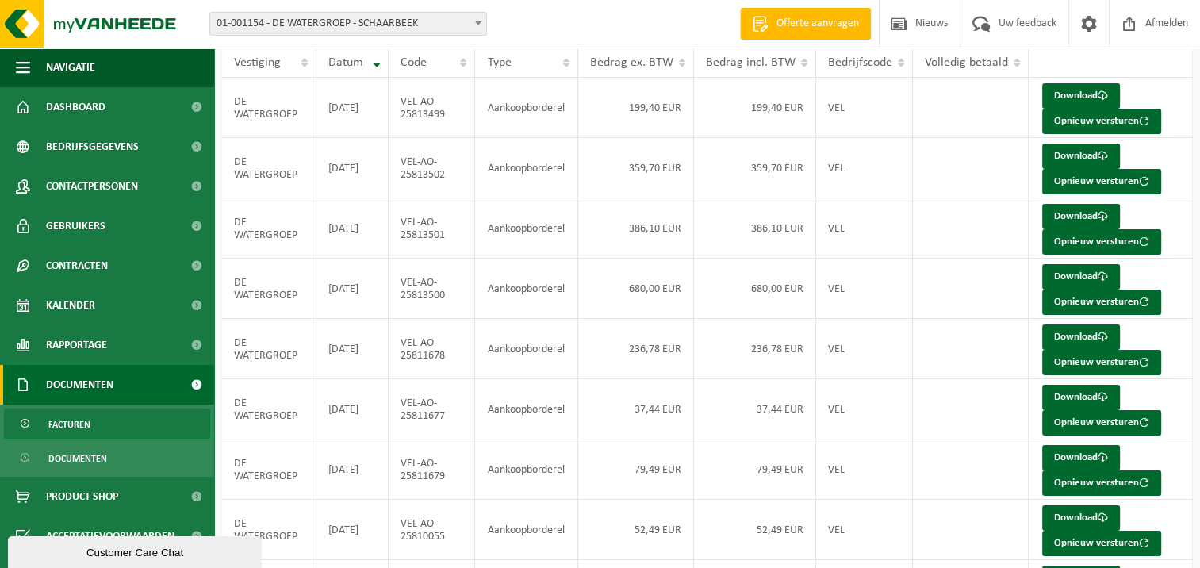
click at [91, 417] on link "Facturen" at bounding box center [107, 423] width 206 height 30
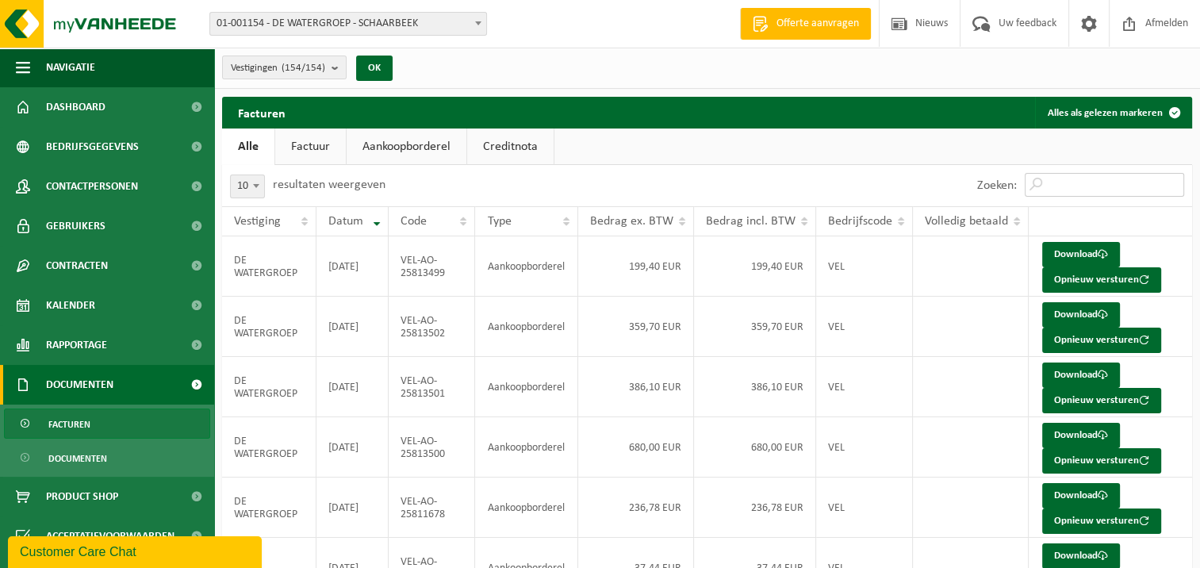
click at [1109, 181] on input "Zoeken:" at bounding box center [1103, 185] width 159 height 24
paste input "VF-25000259"
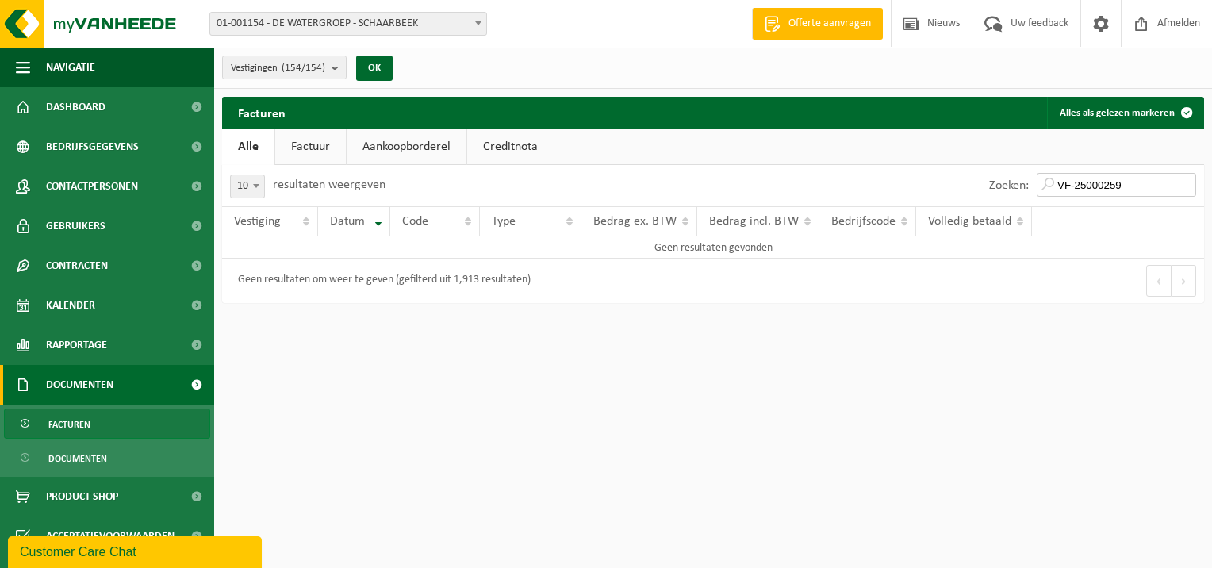
type input "VF-25000259"
